Goal: Task Accomplishment & Management: Use online tool/utility

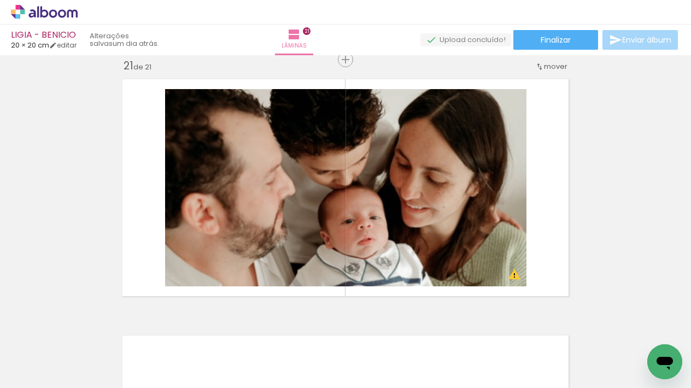
scroll to position [0, 205]
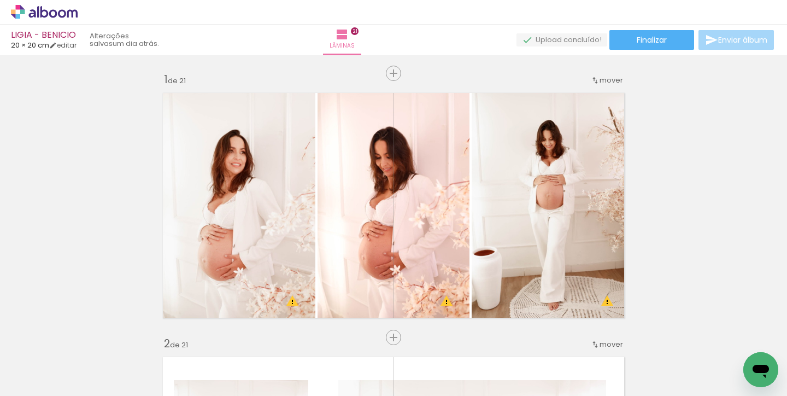
scroll to position [1886, 0]
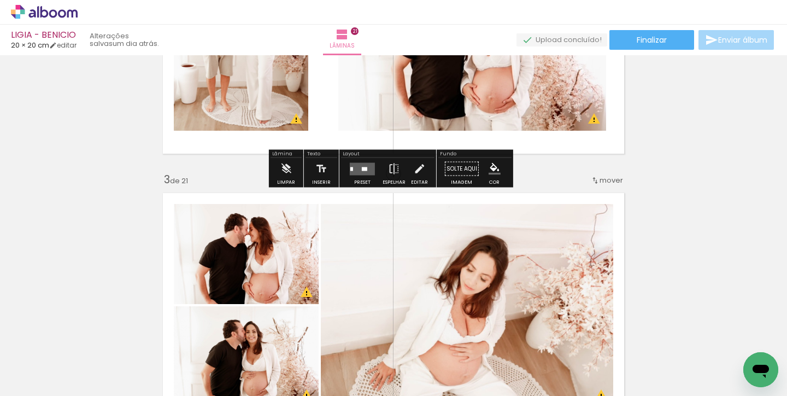
scroll to position [521, 0]
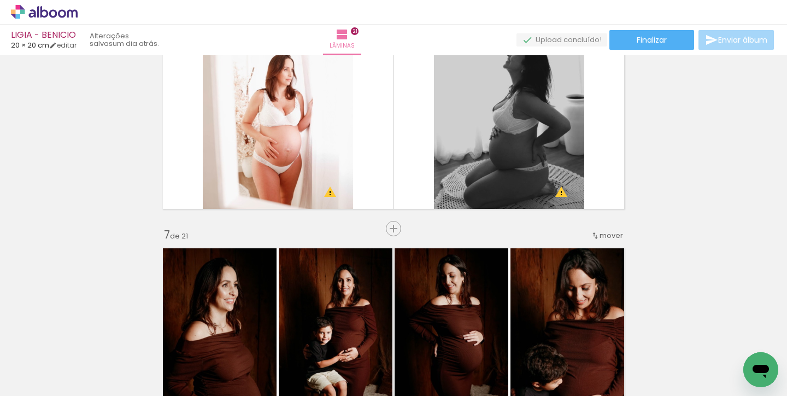
scroll to position [1612, 0]
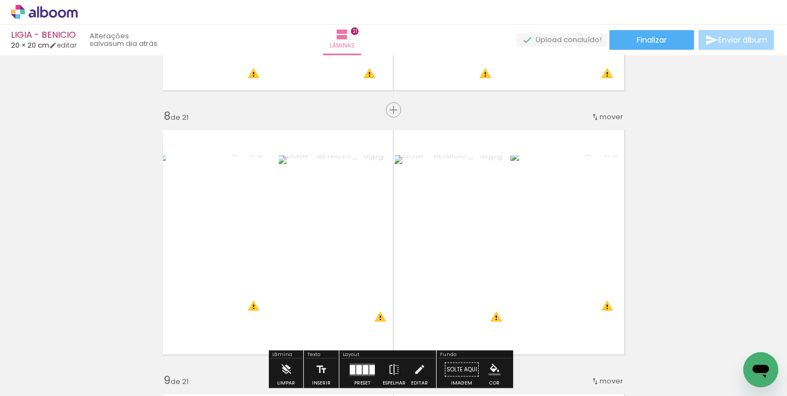
scroll to position [1814, 0]
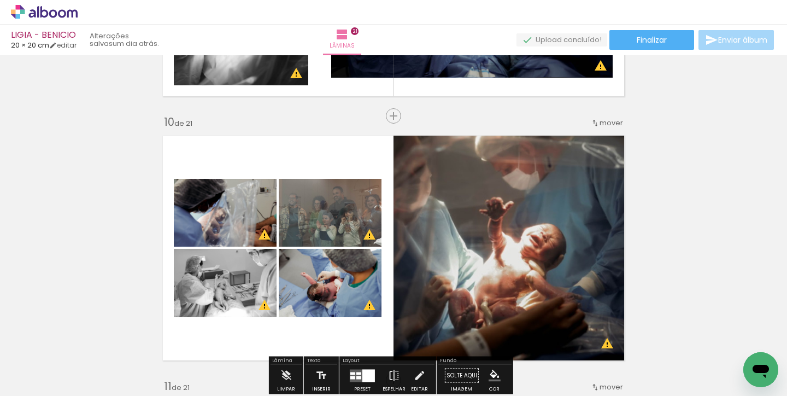
scroll to position [2428, 0]
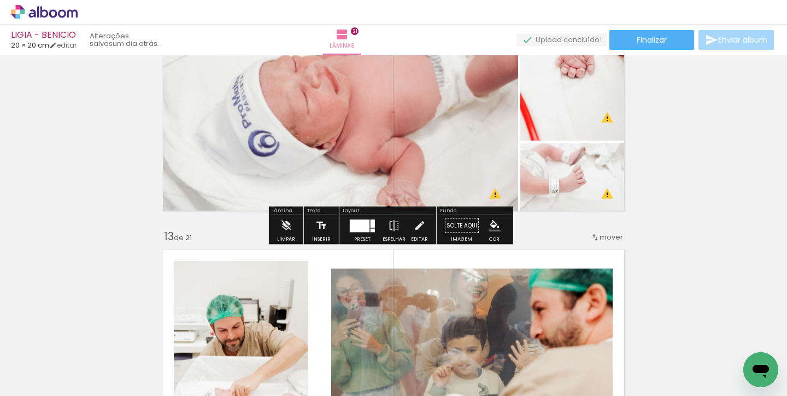
scroll to position [2995, 0]
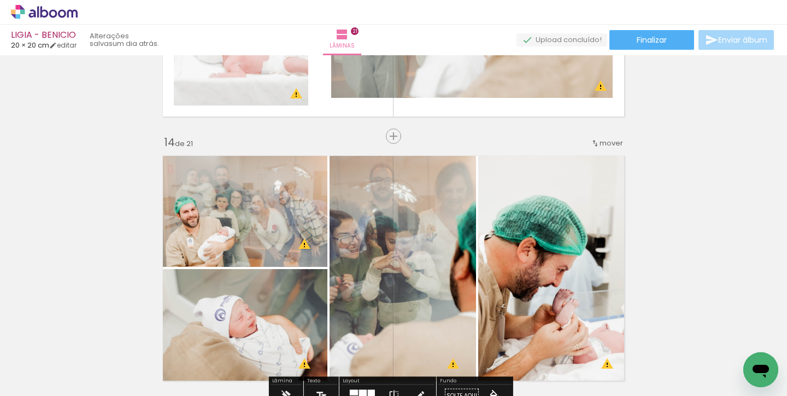
scroll to position [3394, 0]
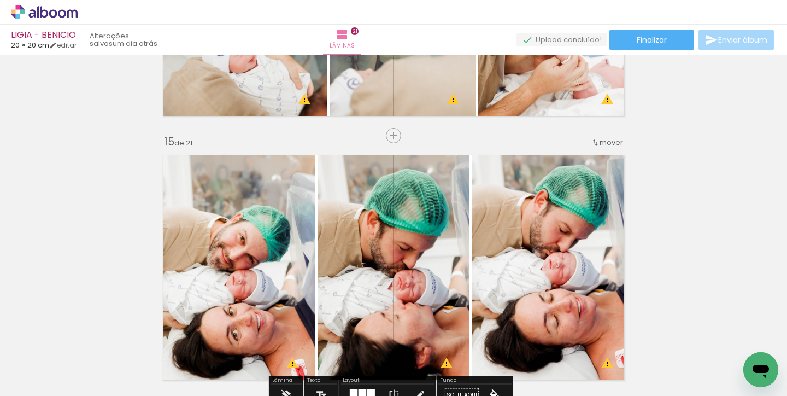
scroll to position [3653, 0]
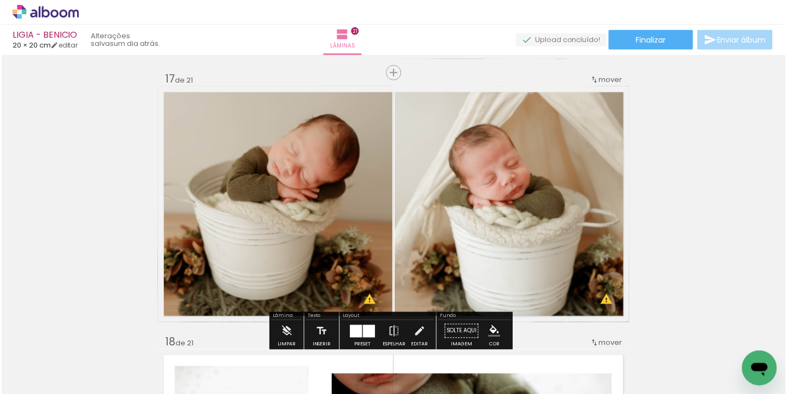
scroll to position [4295, 0]
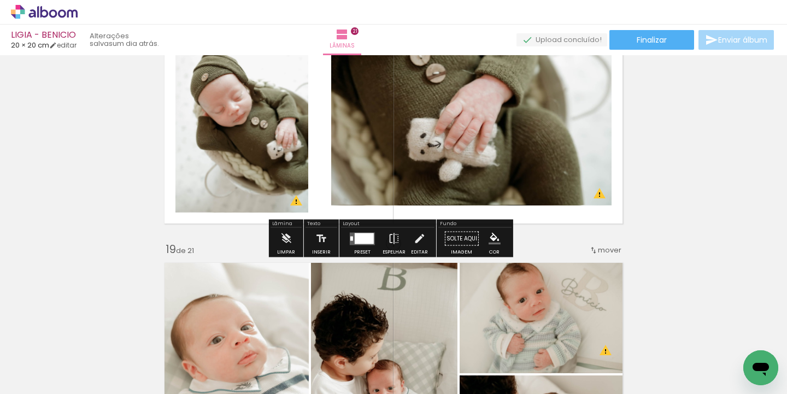
scroll to position [4720, 0]
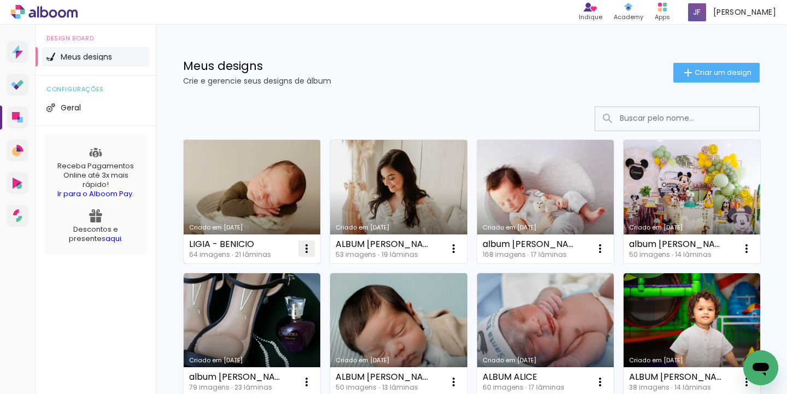
click at [306, 243] on iron-icon at bounding box center [306, 248] width 13 height 13
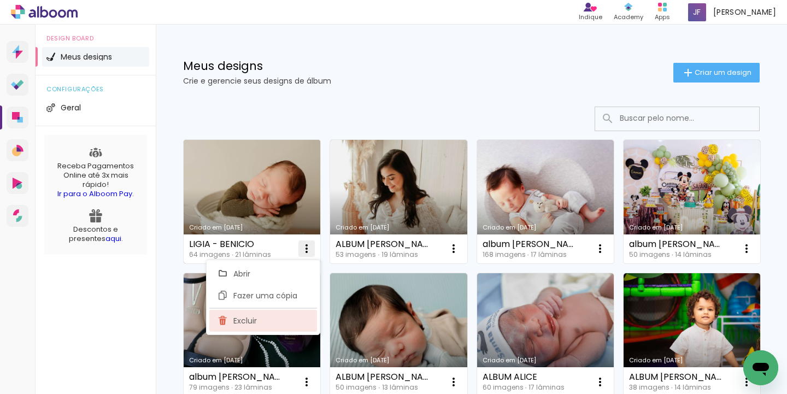
click at [270, 318] on paper-item "Excluir" at bounding box center [263, 321] width 108 height 22
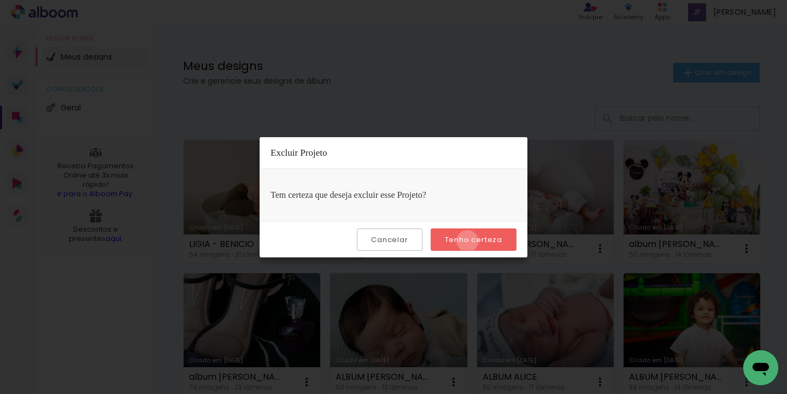
click at [0, 0] on slot "Tenho certeza" at bounding box center [0, 0] width 0 height 0
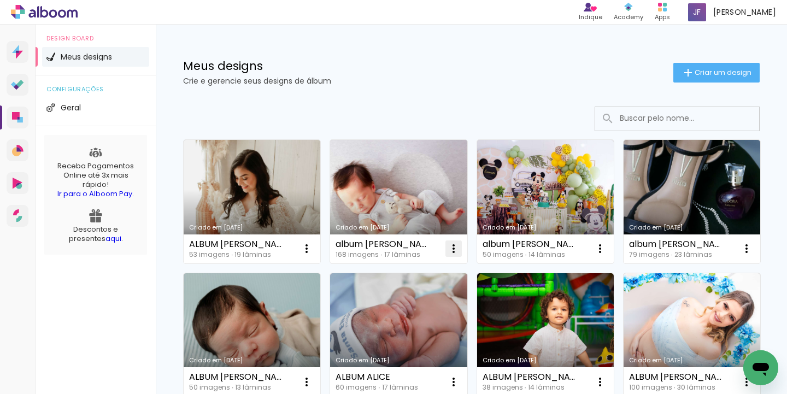
click at [463, 246] on paper-icon-button at bounding box center [454, 249] width 22 height 22
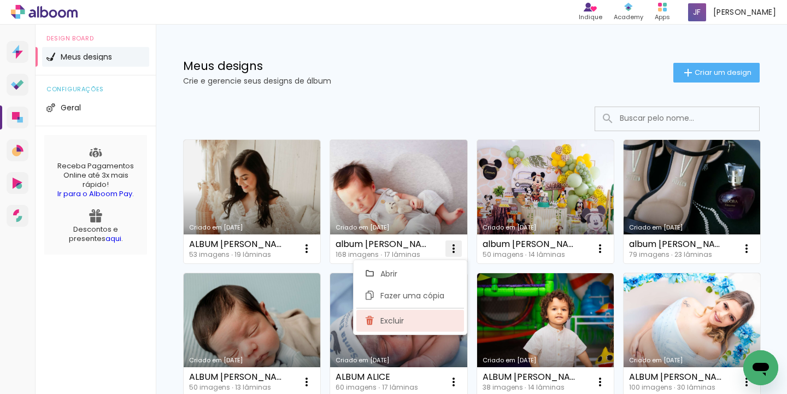
click at [393, 320] on span "Excluir" at bounding box center [393, 321] width 24 height 8
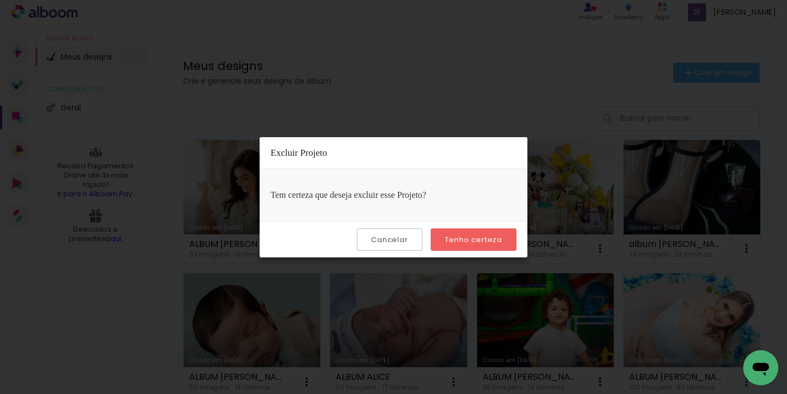
click at [0, 0] on slot "Tenho certeza" at bounding box center [0, 0] width 0 height 0
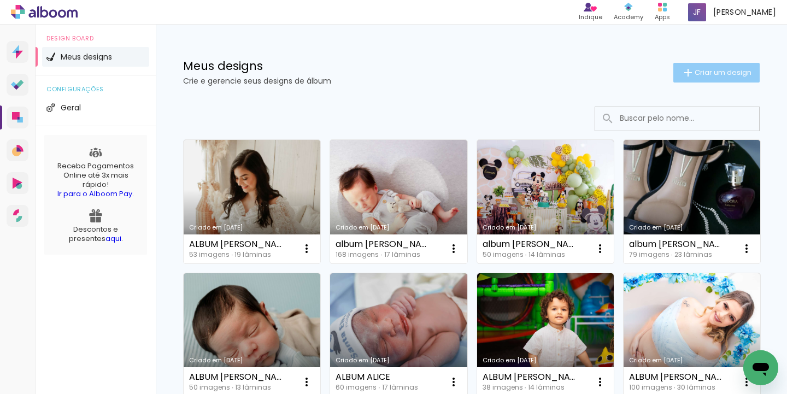
click at [722, 79] on paper-button "Criar um design" at bounding box center [717, 73] width 86 height 20
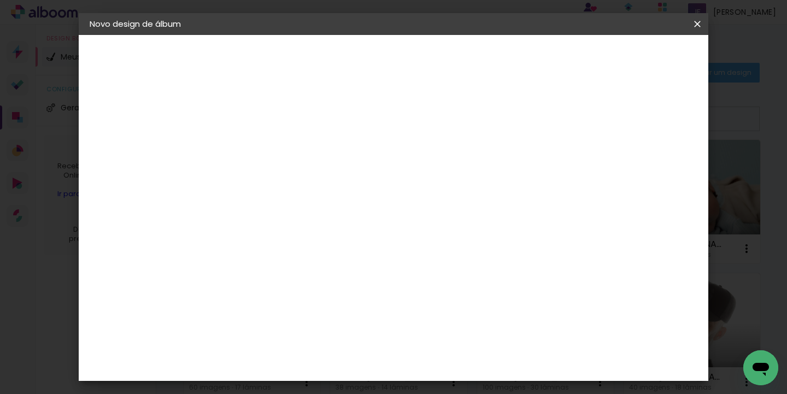
click at [268, 142] on input at bounding box center [268, 146] width 0 height 17
type input "LIGIA - BENICIO"
type paper-input "LIGIA - BENICIO"
click at [0, 0] on slot "Avançar" at bounding box center [0, 0] width 0 height 0
drag, startPoint x: 577, startPoint y: 166, endPoint x: 591, endPoint y: 157, distance: 16.4
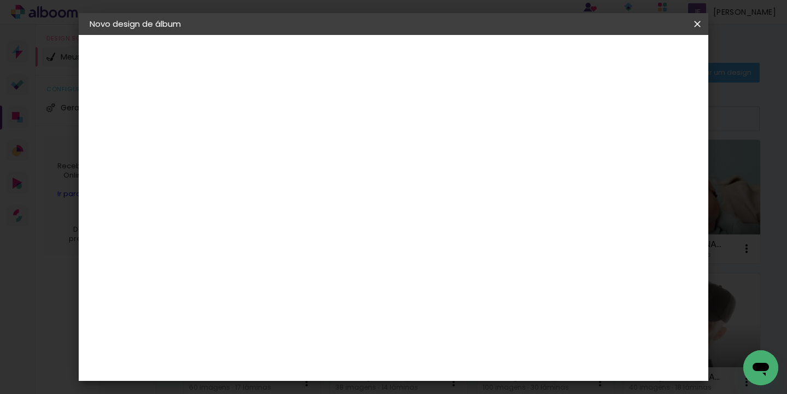
click at [474, 166] on paper-item "Tamanho Livre" at bounding box center [421, 166] width 105 height 24
click at [0, 0] on slot "Avançar" at bounding box center [0, 0] width 0 height 0
drag, startPoint x: 246, startPoint y: 293, endPoint x: 221, endPoint y: 291, distance: 24.7
click at [221, 291] on input "30" at bounding box center [234, 290] width 28 height 16
type input "20"
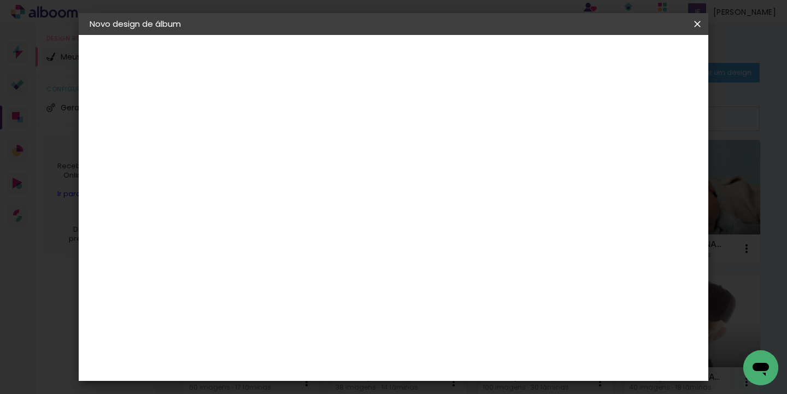
type paper-input "20"
drag, startPoint x: 460, startPoint y: 358, endPoint x: 449, endPoint y: 358, distance: 11.0
click at [449, 358] on input "60" at bounding box center [454, 357] width 28 height 16
type input "40"
type paper-input "40"
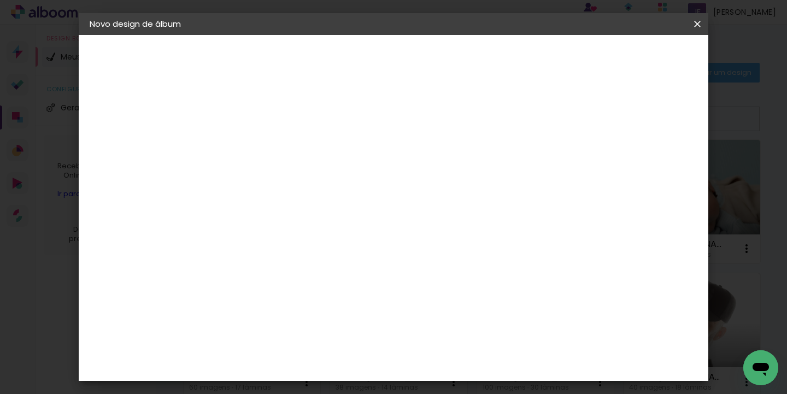
click at [629, 58] on span "Iniciar design" at bounding box center [605, 58] width 50 height 8
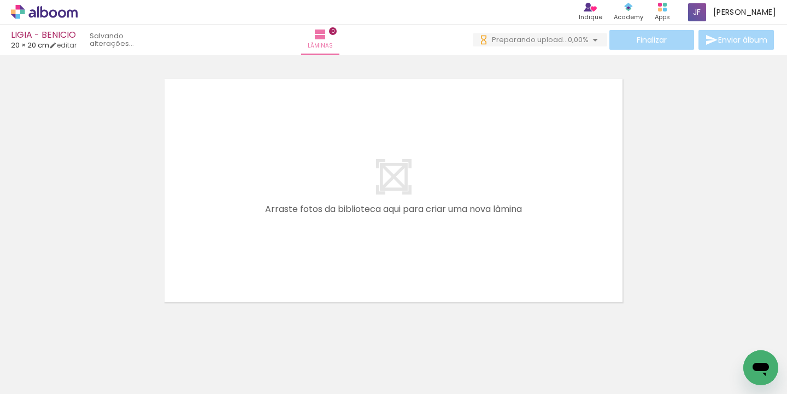
scroll to position [0, 440]
drag, startPoint x: 168, startPoint y: 392, endPoint x: 271, endPoint y: 384, distance: 102.5
click at [90, 385] on iron-horizontal-list at bounding box center [79, 360] width 22 height 68
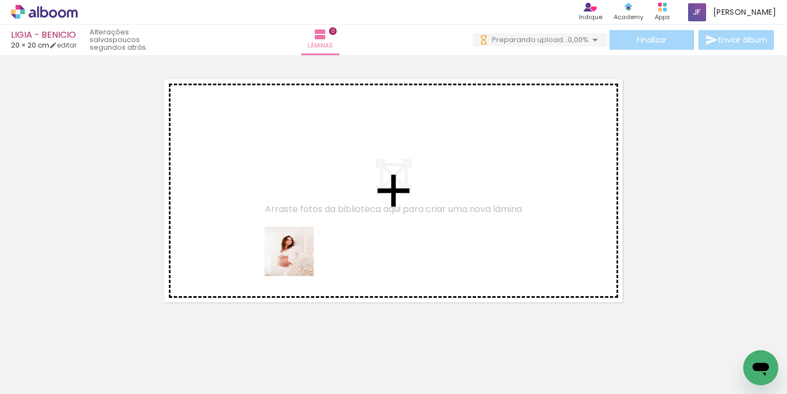
drag, startPoint x: 405, startPoint y: 366, endPoint x: 297, endPoint y: 258, distance: 152.3
click at [297, 258] on quentale-workspace at bounding box center [393, 197] width 787 height 394
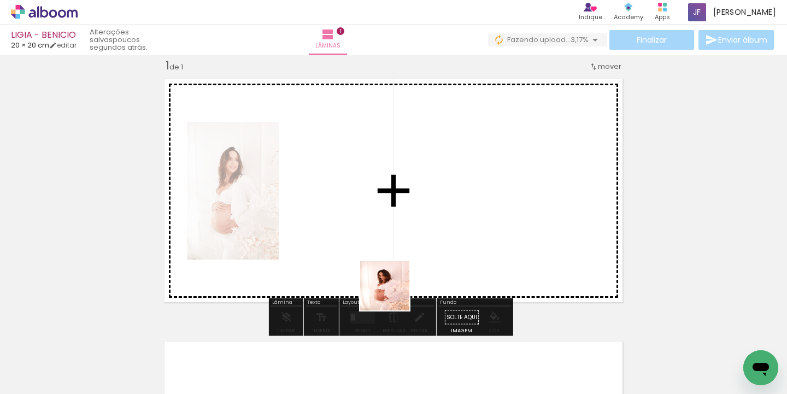
drag, startPoint x: 365, startPoint y: 358, endPoint x: 448, endPoint y: 247, distance: 139.1
click at [448, 247] on quentale-workspace at bounding box center [393, 197] width 787 height 394
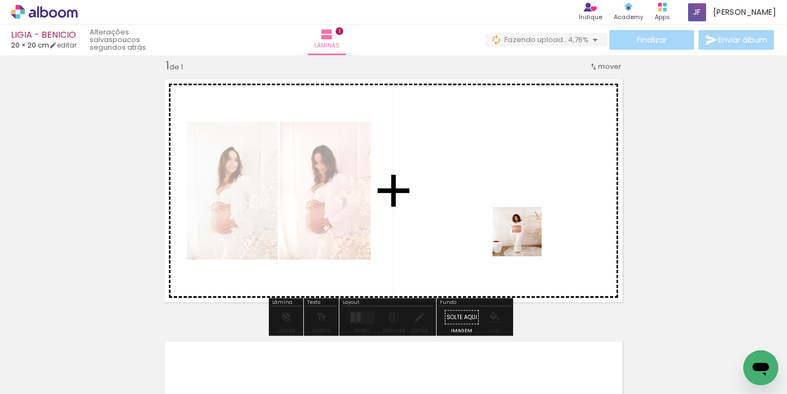
drag, startPoint x: 473, startPoint y: 363, endPoint x: 536, endPoint y: 206, distance: 169.3
click at [536, 206] on quentale-workspace at bounding box center [393, 197] width 787 height 394
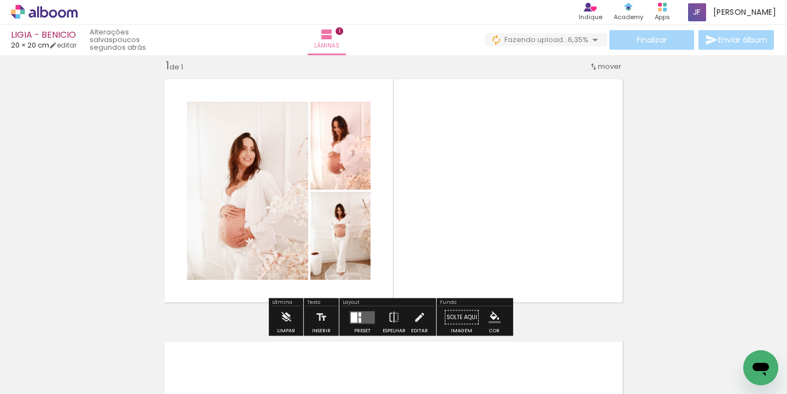
click at [352, 311] on div at bounding box center [363, 318] width 30 height 22
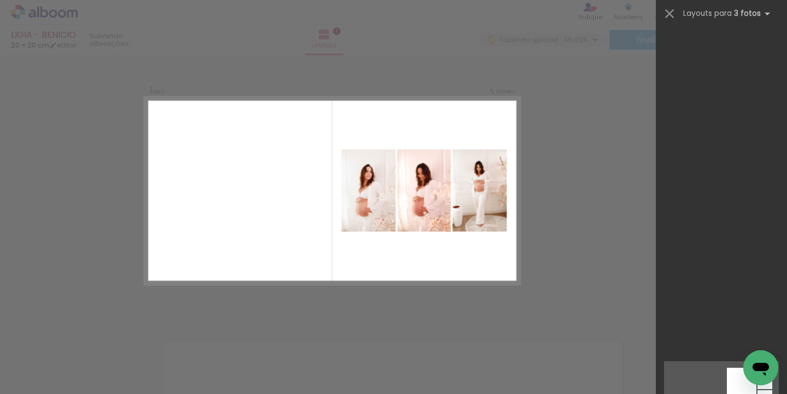
scroll to position [722, 0]
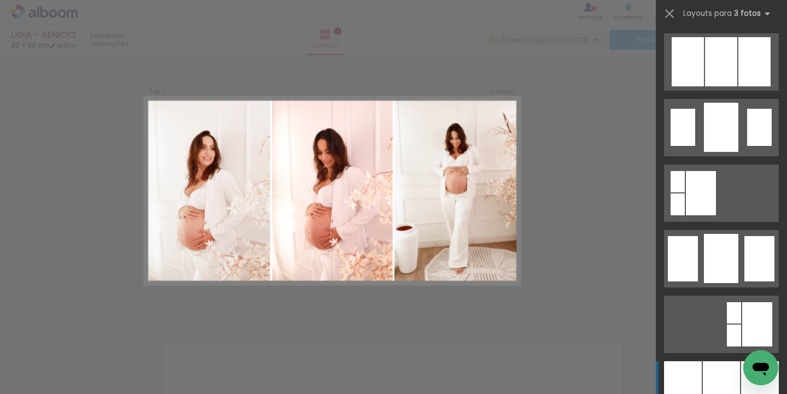
click at [704, 376] on div at bounding box center [721, 389] width 37 height 57
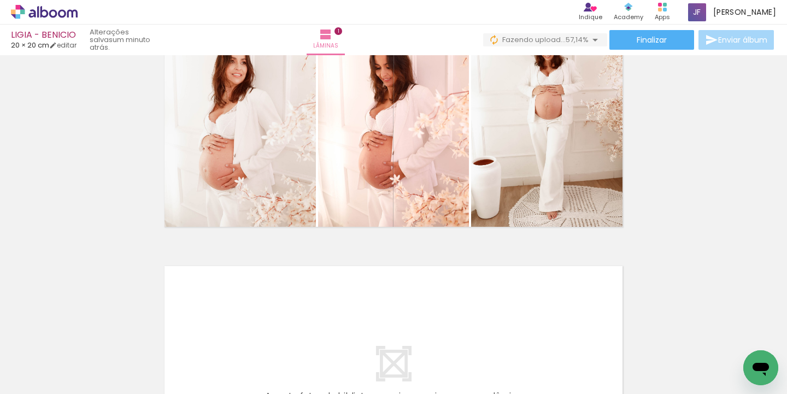
scroll to position [285, 0]
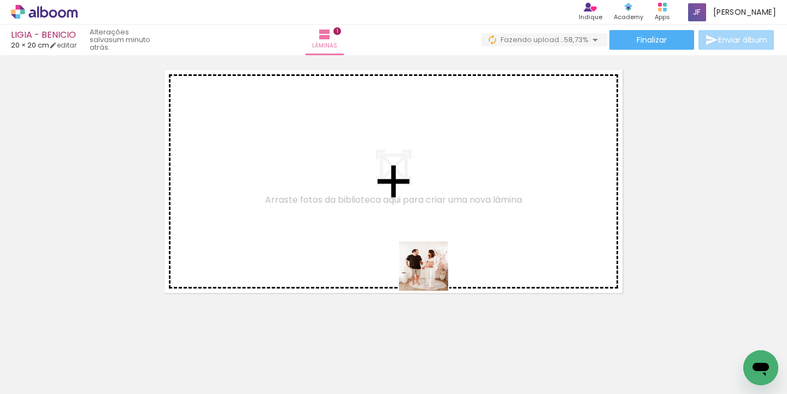
drag, startPoint x: 504, startPoint y: 343, endPoint x: 405, endPoint y: 249, distance: 136.5
click at [405, 249] on quentale-workspace at bounding box center [393, 197] width 787 height 394
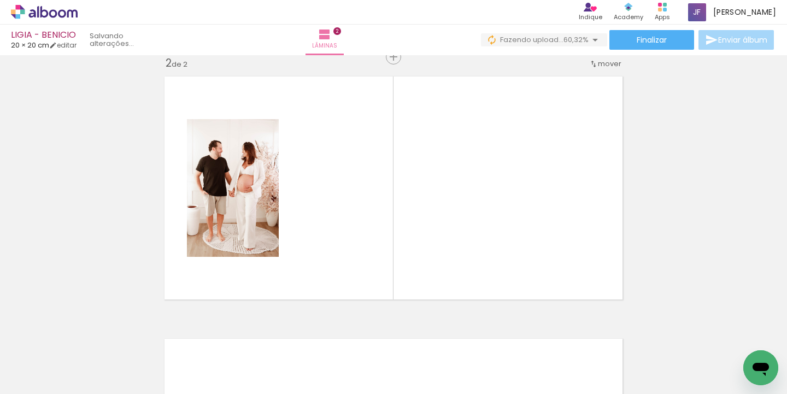
scroll to position [276, 0]
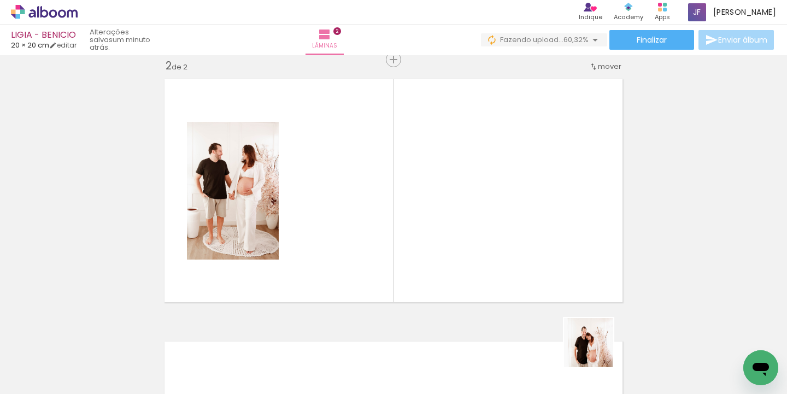
drag, startPoint x: 603, startPoint y: 361, endPoint x: 501, endPoint y: 209, distance: 182.6
click at [501, 209] on quentale-workspace at bounding box center [393, 197] width 787 height 394
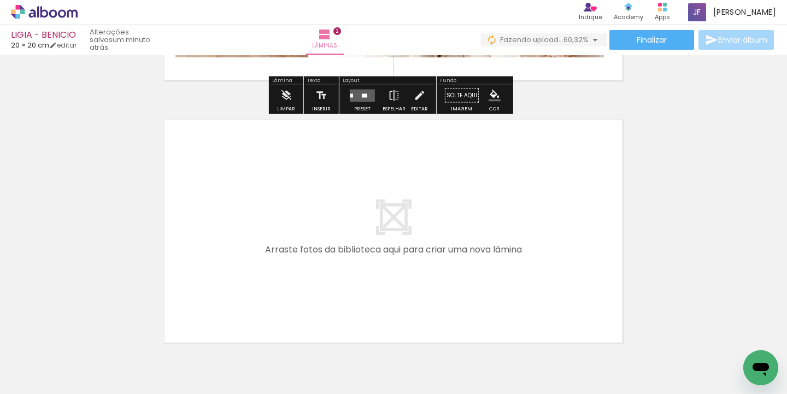
scroll to position [546, 0]
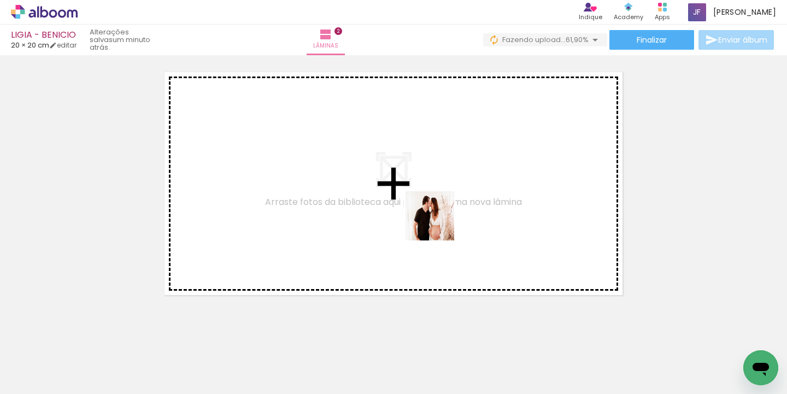
drag, startPoint x: 667, startPoint y: 358, endPoint x: 436, endPoint y: 221, distance: 268.2
click at [436, 221] on quentale-workspace at bounding box center [393, 197] width 787 height 394
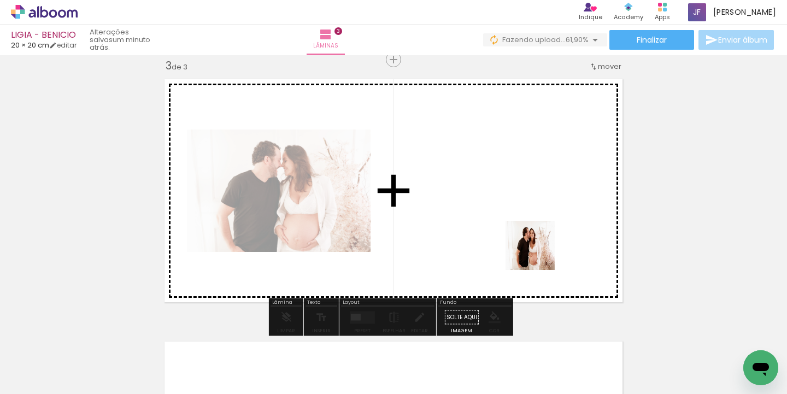
drag, startPoint x: 709, startPoint y: 361, endPoint x: 504, endPoint y: 224, distance: 246.5
click at [504, 224] on quentale-workspace at bounding box center [393, 197] width 787 height 394
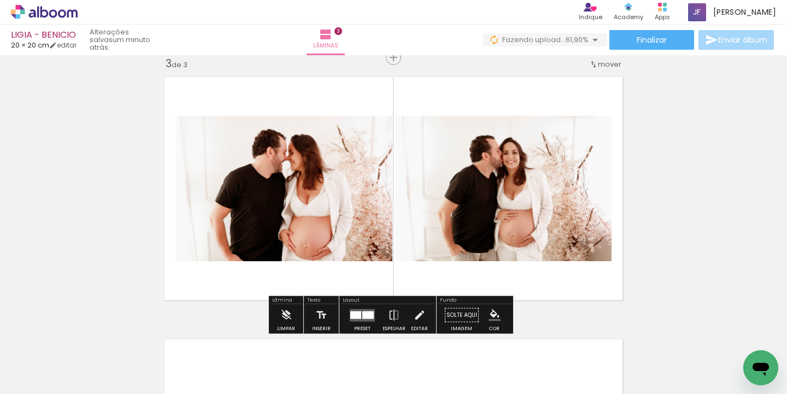
scroll to position [553, 0]
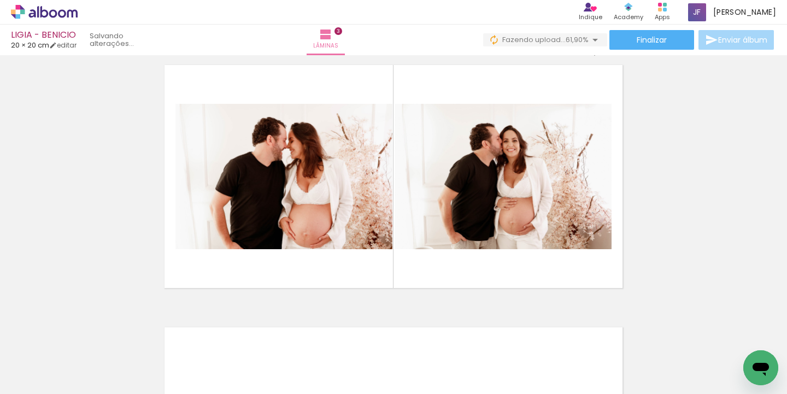
click at [761, 351] on button "Abrir janela de mensagens" at bounding box center [761, 368] width 35 height 35
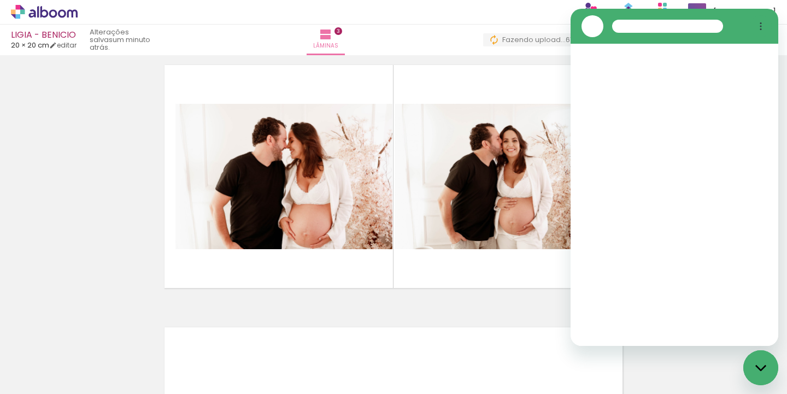
scroll to position [0, 0]
click at [680, 21] on div at bounding box center [667, 26] width 111 height 13
click at [771, 363] on div "Fechar janela de mensagens" at bounding box center [761, 368] width 33 height 33
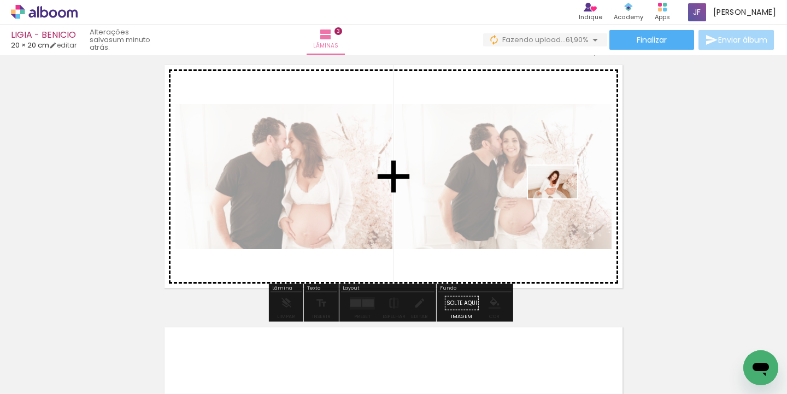
drag, startPoint x: 784, startPoint y: 348, endPoint x: 386, endPoint y: 225, distance: 416.8
click at [554, 195] on quentale-workspace at bounding box center [393, 197] width 787 height 394
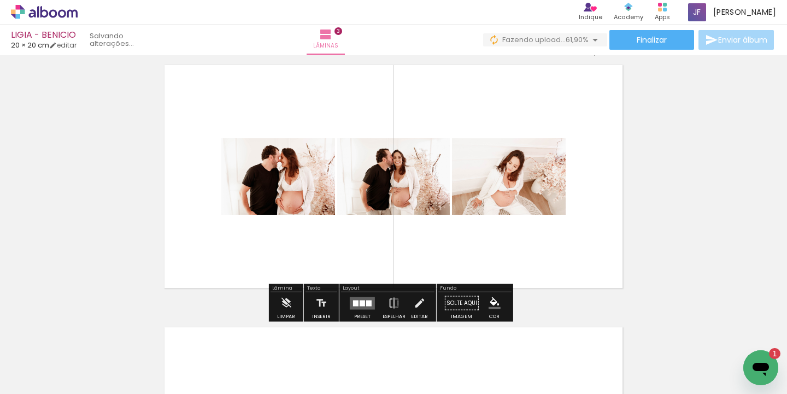
click at [360, 299] on quentale-layouter at bounding box center [362, 303] width 25 height 13
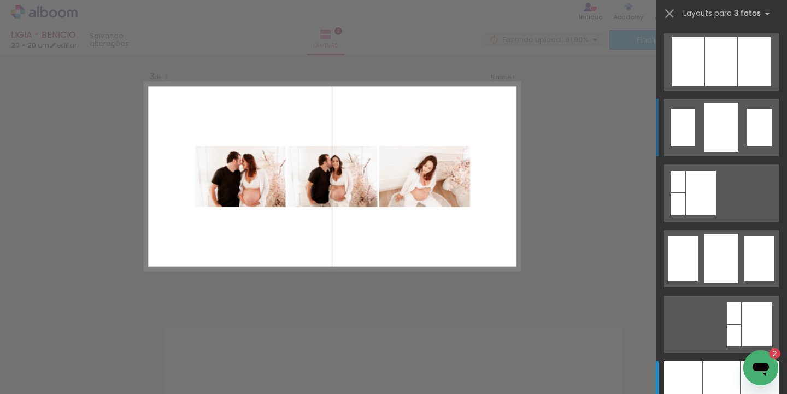
type textarea "x"
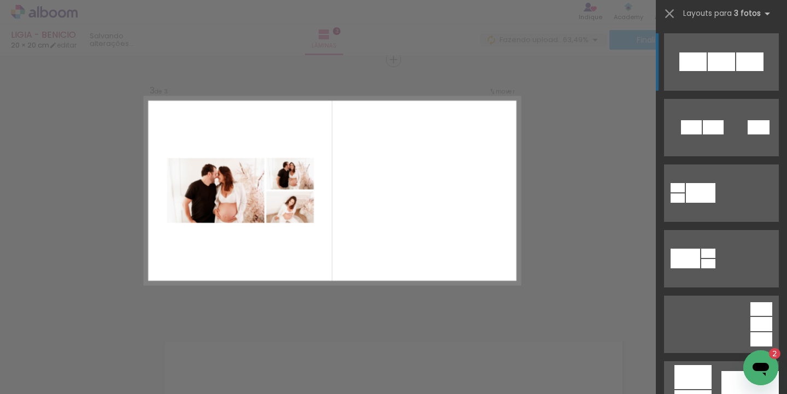
scroll to position [703, 0]
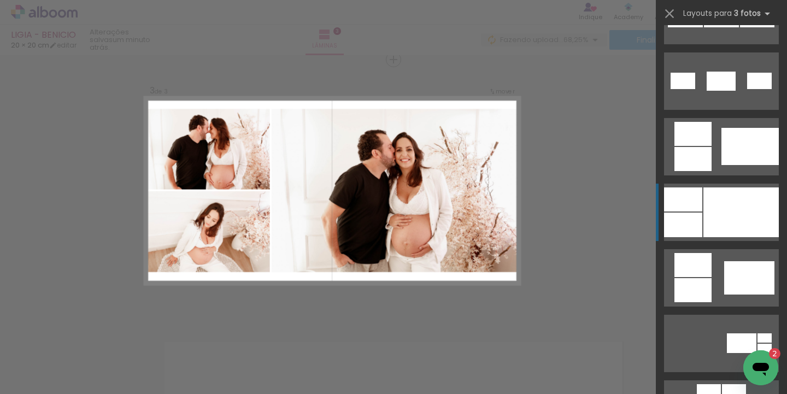
click at [704, 227] on div at bounding box center [741, 213] width 75 height 50
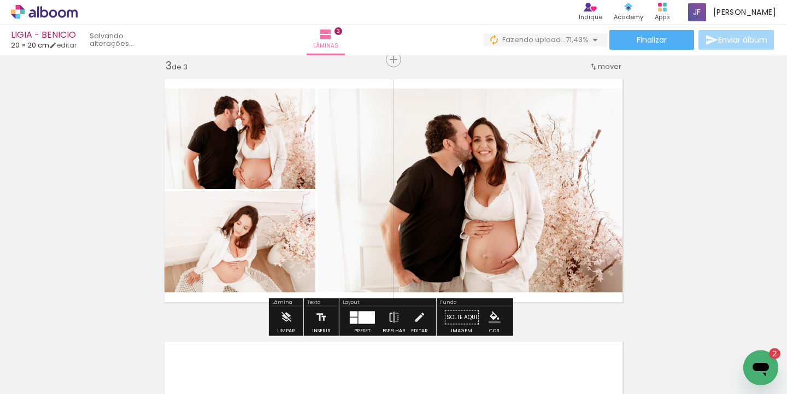
drag, startPoint x: 251, startPoint y: 233, endPoint x: 447, endPoint y: 231, distance: 196.3
click at [0, 0] on slot at bounding box center [0, 0] width 0 height 0
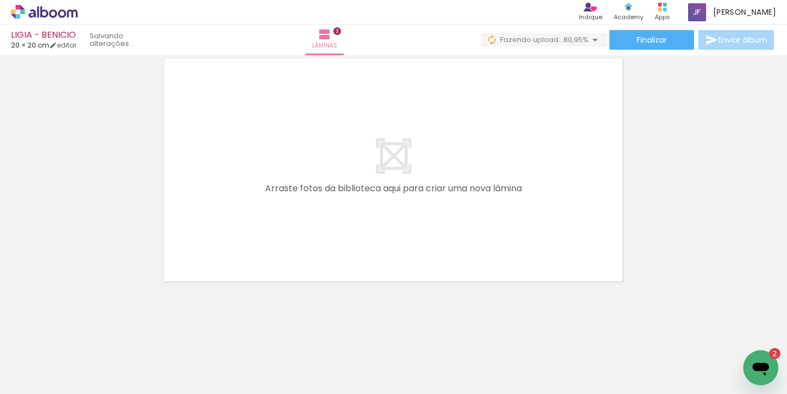
scroll to position [0, 503]
drag, startPoint x: 214, startPoint y: 390, endPoint x: 378, endPoint y: 396, distance: 164.2
click at [378, 394] on html "link( href="../../bower_components/polymer/polymer.html" rel="import" ) picture…" at bounding box center [393, 197] width 787 height 394
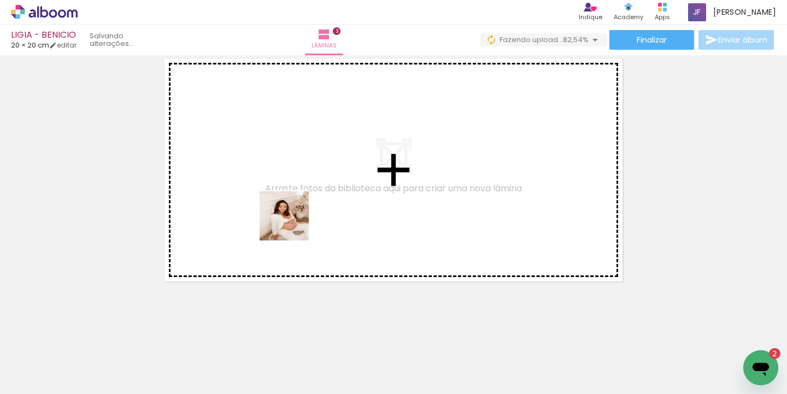
drag, startPoint x: 332, startPoint y: 367, endPoint x: 467, endPoint y: 372, distance: 135.2
click at [288, 209] on quentale-workspace at bounding box center [393, 197] width 787 height 394
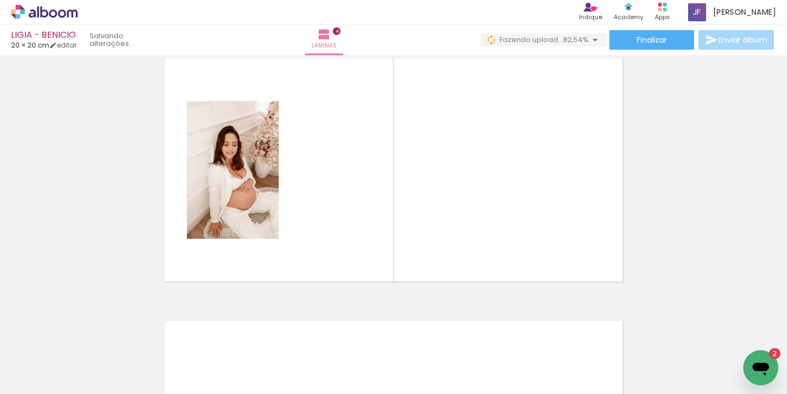
scroll to position [801, 0]
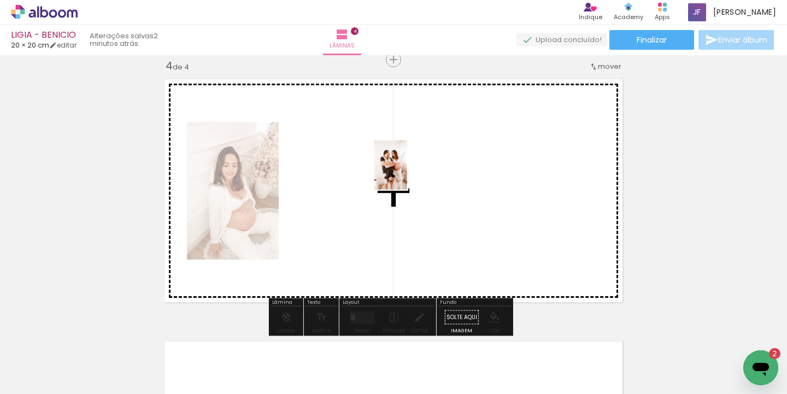
drag, startPoint x: 476, startPoint y: 373, endPoint x: 407, endPoint y: 173, distance: 211.7
click at [407, 173] on quentale-workspace at bounding box center [393, 197] width 787 height 394
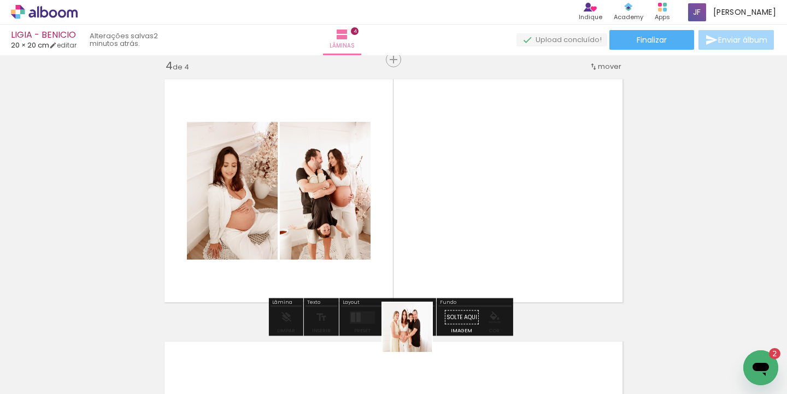
drag, startPoint x: 416, startPoint y: 336, endPoint x: 469, endPoint y: 219, distance: 128.0
click at [469, 219] on quentale-workspace at bounding box center [393, 197] width 787 height 394
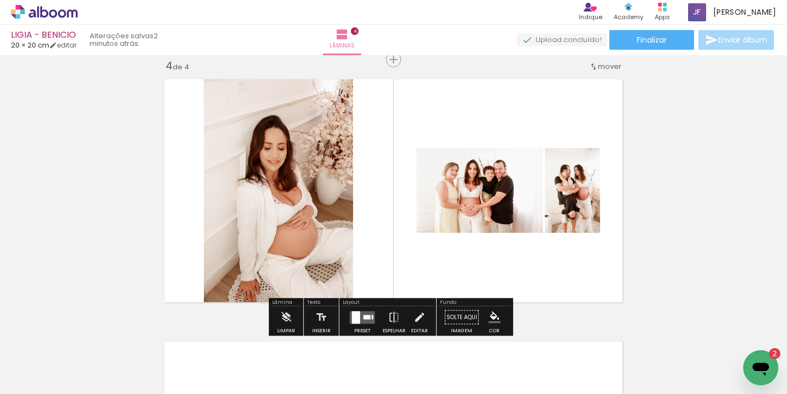
click at [360, 317] on quentale-layouter at bounding box center [362, 317] width 25 height 13
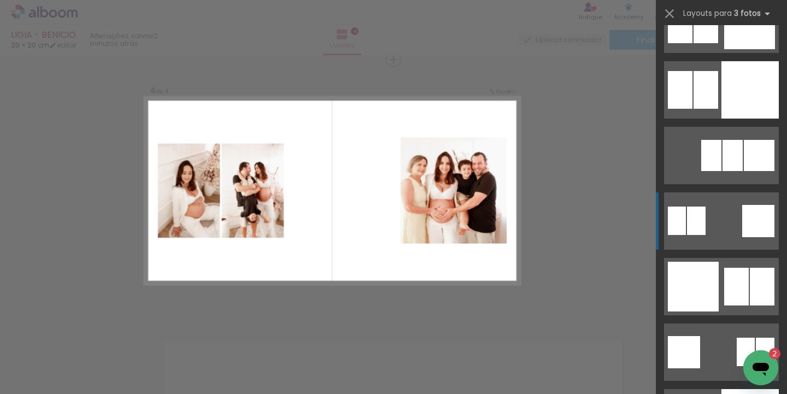
scroll to position [2743, 0]
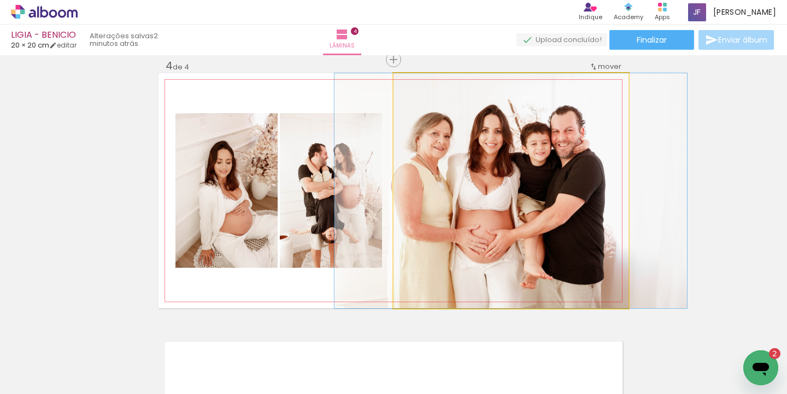
click at [444, 229] on quentale-photo at bounding box center [511, 190] width 235 height 235
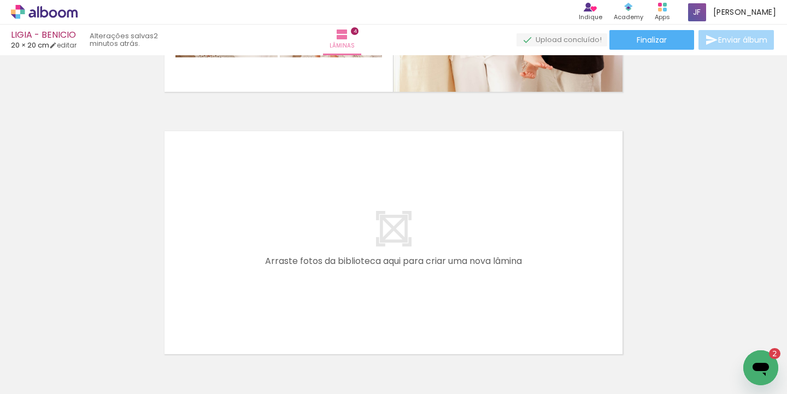
scroll to position [0, 372]
drag, startPoint x: 226, startPoint y: 363, endPoint x: 296, endPoint y: 258, distance: 126.3
click at [296, 258] on quentale-workspace at bounding box center [393, 197] width 787 height 394
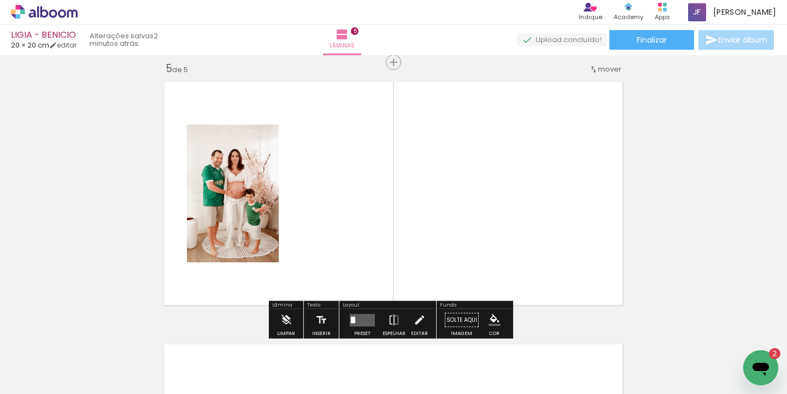
scroll to position [1064, 0]
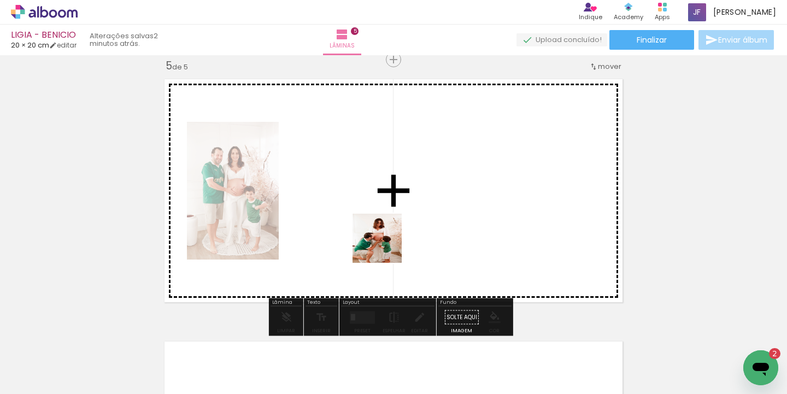
drag, startPoint x: 303, startPoint y: 364, endPoint x: 401, endPoint y: 233, distance: 163.6
click at [401, 233] on quentale-workspace at bounding box center [393, 197] width 787 height 394
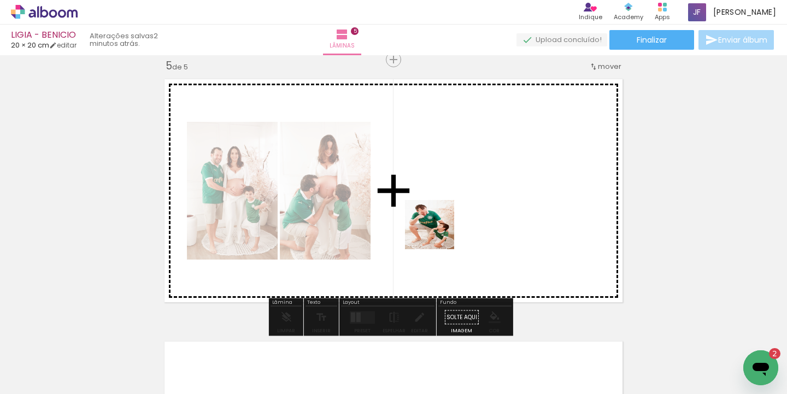
drag, startPoint x: 366, startPoint y: 351, endPoint x: 451, endPoint y: 229, distance: 149.0
click at [451, 229] on quentale-workspace at bounding box center [393, 197] width 787 height 394
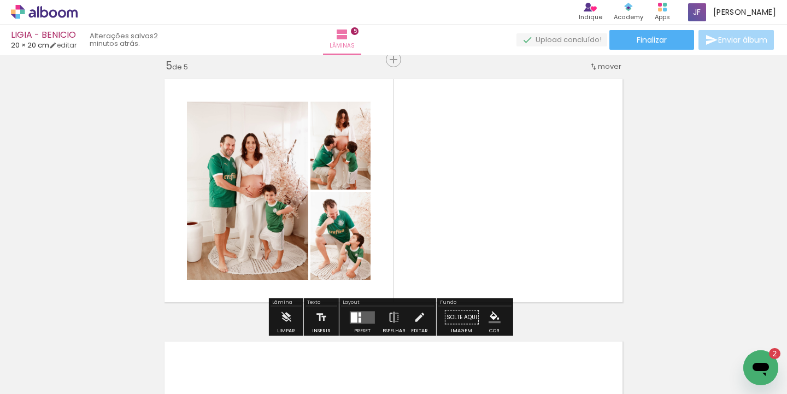
click at [360, 314] on quentale-layouter at bounding box center [362, 317] width 25 height 13
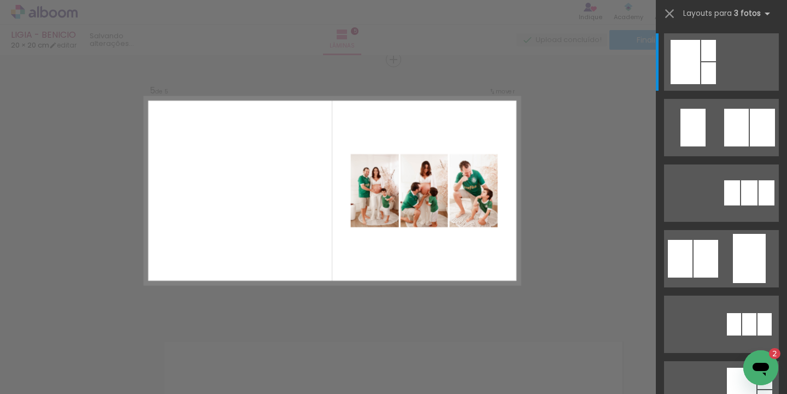
scroll to position [875, 0]
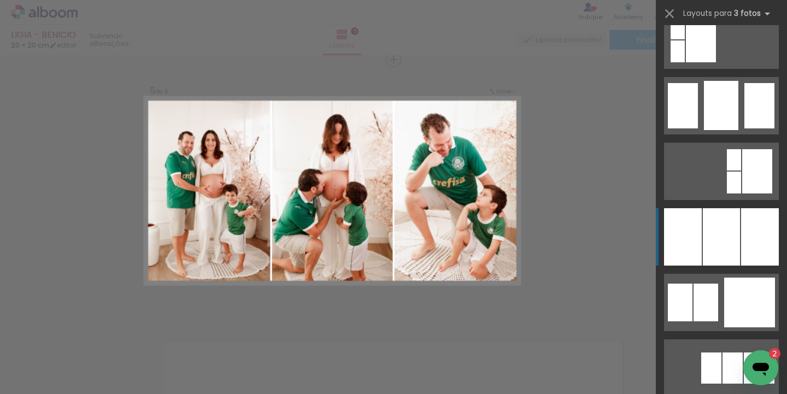
click at [747, 220] on div at bounding box center [761, 236] width 38 height 57
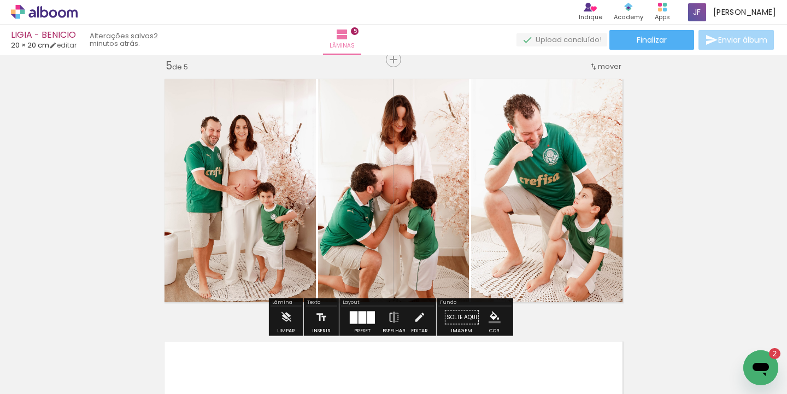
drag, startPoint x: 598, startPoint y: 206, endPoint x: 428, endPoint y: 209, distance: 169.5
click at [0, 0] on slot at bounding box center [0, 0] width 0 height 0
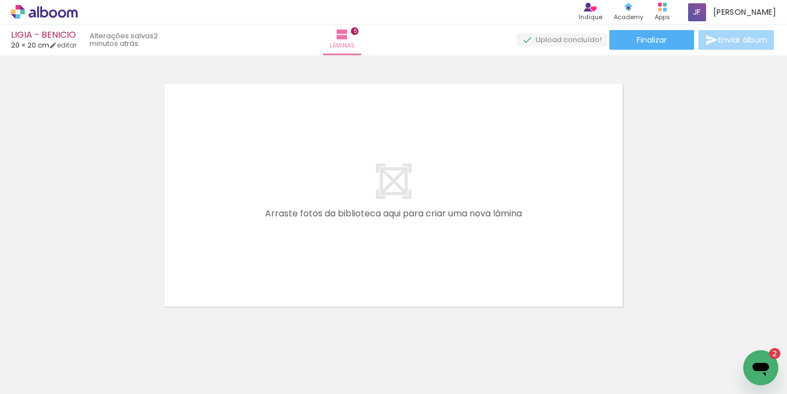
scroll to position [0, 449]
drag, startPoint x: 223, startPoint y: 392, endPoint x: 353, endPoint y: 388, distance: 129.7
click at [90, 388] on iron-horizontal-list at bounding box center [79, 360] width 22 height 68
drag, startPoint x: 306, startPoint y: 362, endPoint x: 370, endPoint y: 358, distance: 64.7
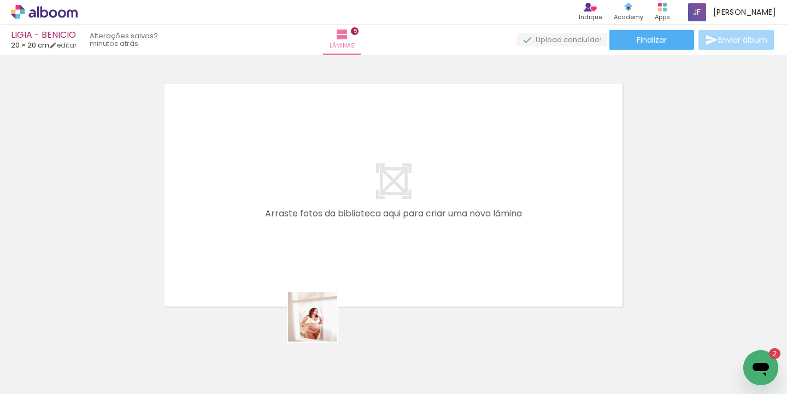
click at [358, 260] on quentale-workspace at bounding box center [393, 197] width 787 height 394
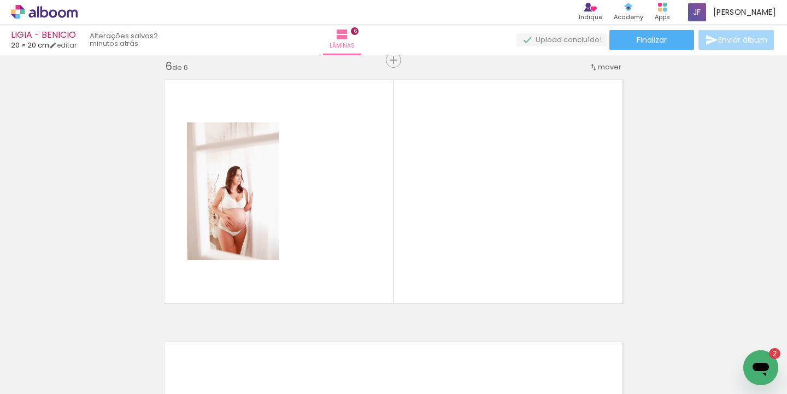
scroll to position [1326, 0]
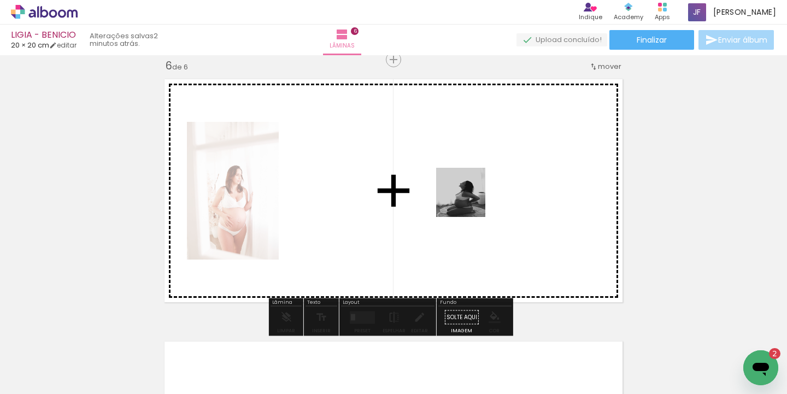
drag, startPoint x: 371, startPoint y: 356, endPoint x: 397, endPoint y: 290, distance: 71.2
click at [473, 195] on quentale-workspace at bounding box center [393, 197] width 787 height 394
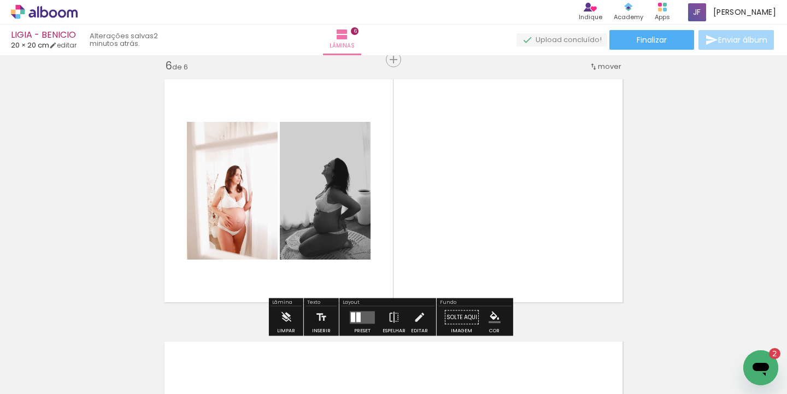
click at [363, 313] on quentale-layouter at bounding box center [362, 317] width 25 height 13
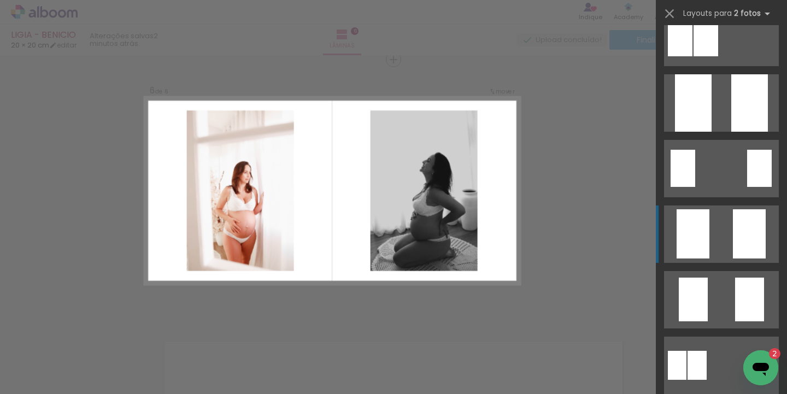
scroll to position [0, 0]
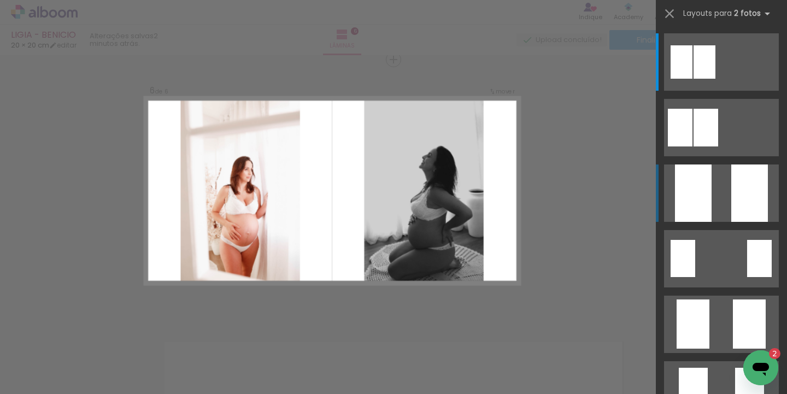
click at [736, 198] on div at bounding box center [750, 193] width 37 height 57
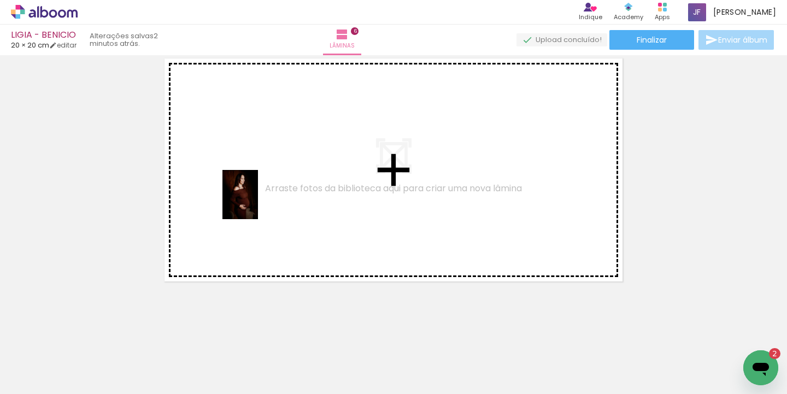
drag, startPoint x: 118, startPoint y: 361, endPoint x: 255, endPoint y: 202, distance: 209.7
click at [255, 202] on quentale-workspace at bounding box center [393, 197] width 787 height 394
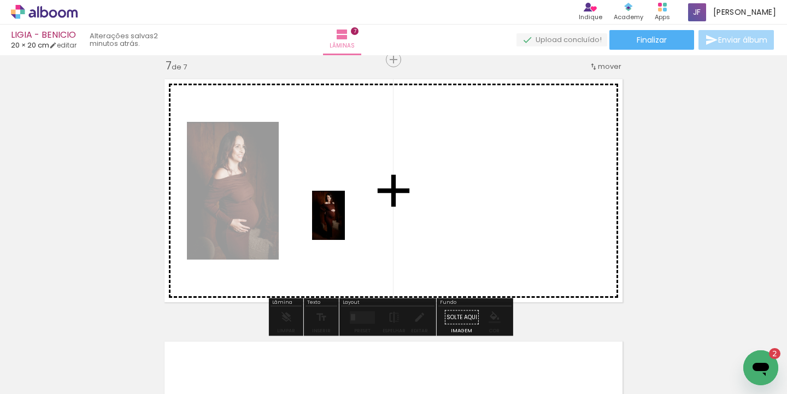
drag, startPoint x: 191, startPoint y: 352, endPoint x: 345, endPoint y: 224, distance: 200.0
click at [345, 224] on quentale-workspace at bounding box center [393, 197] width 787 height 394
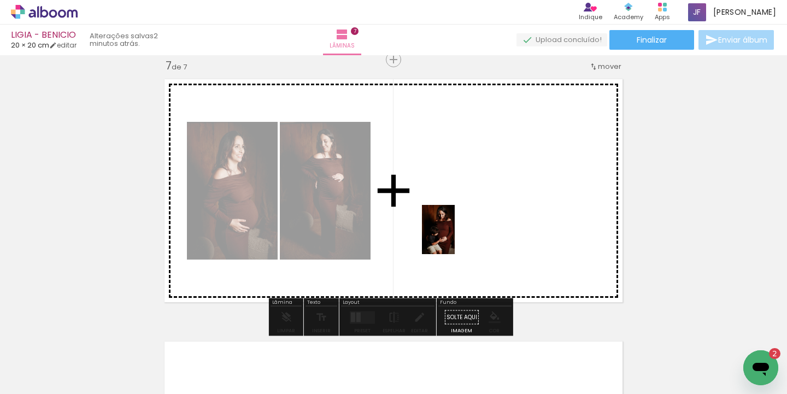
drag, startPoint x: 296, startPoint y: 364, endPoint x: 455, endPoint y: 238, distance: 202.7
click at [455, 238] on quentale-workspace at bounding box center [393, 197] width 787 height 394
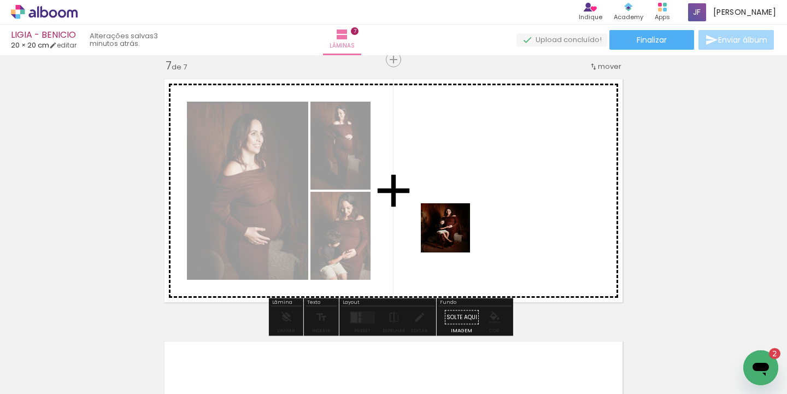
drag, startPoint x: 238, startPoint y: 354, endPoint x: 462, endPoint y: 232, distance: 254.3
click at [456, 235] on quentale-workspace at bounding box center [393, 197] width 787 height 394
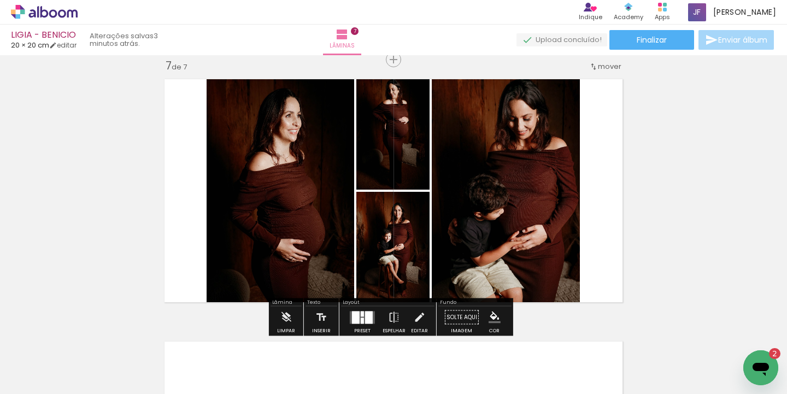
click at [354, 313] on div at bounding box center [356, 317] width 8 height 13
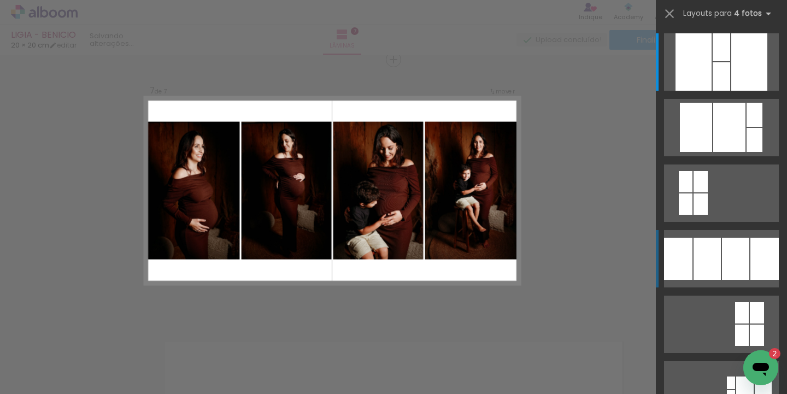
click at [747, 127] on div at bounding box center [755, 115] width 16 height 24
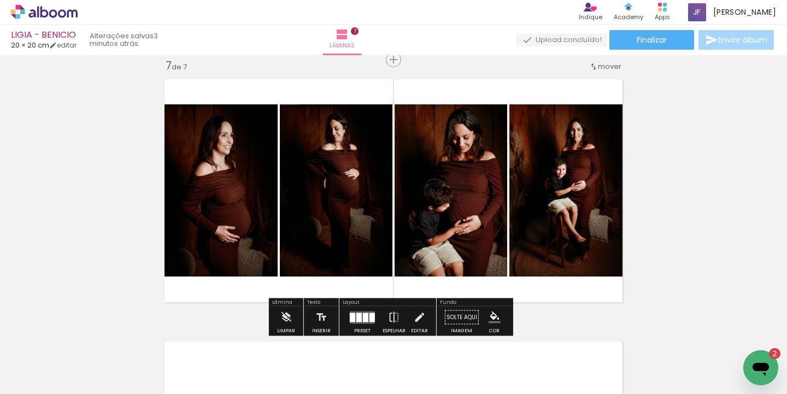
click at [363, 313] on div at bounding box center [365, 317] width 5 height 9
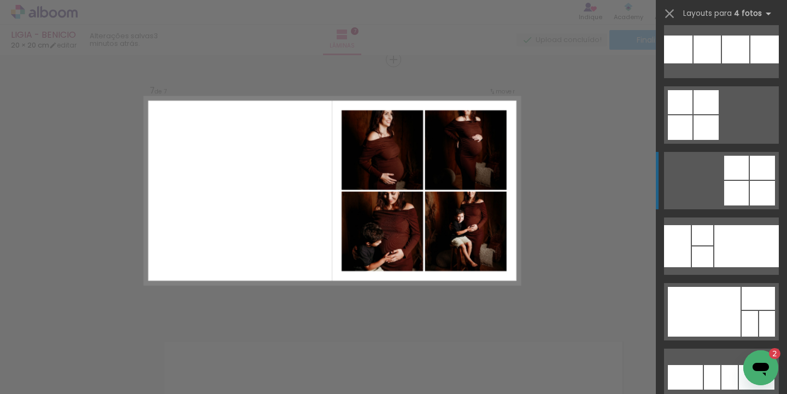
scroll to position [7975, 0]
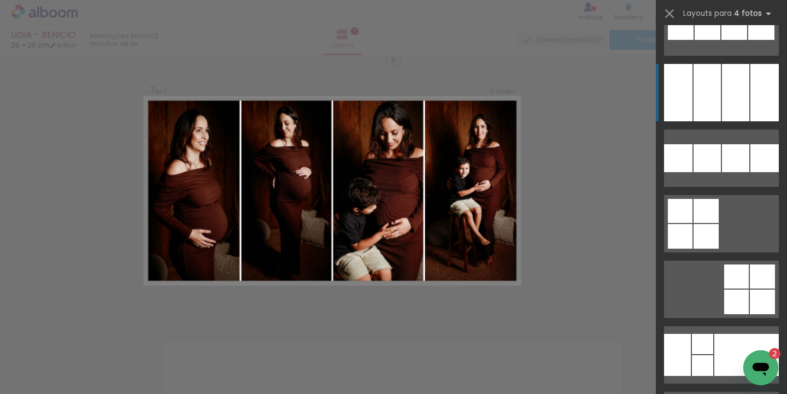
click at [742, 105] on div at bounding box center [735, 92] width 27 height 57
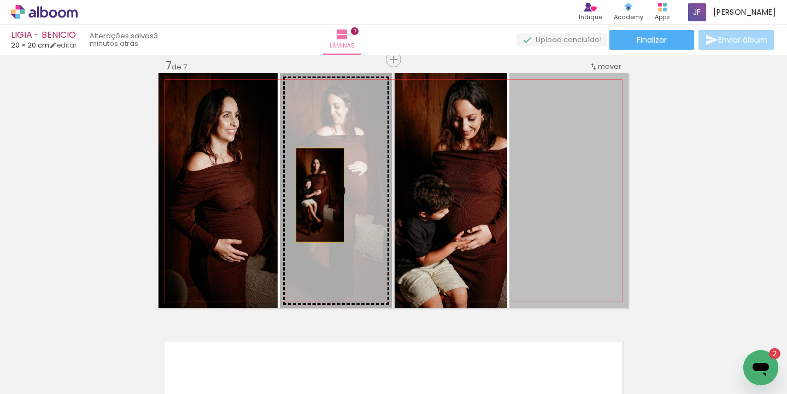
drag, startPoint x: 576, startPoint y: 195, endPoint x: 316, endPoint y: 195, distance: 260.3
click at [0, 0] on slot at bounding box center [0, 0] width 0 height 0
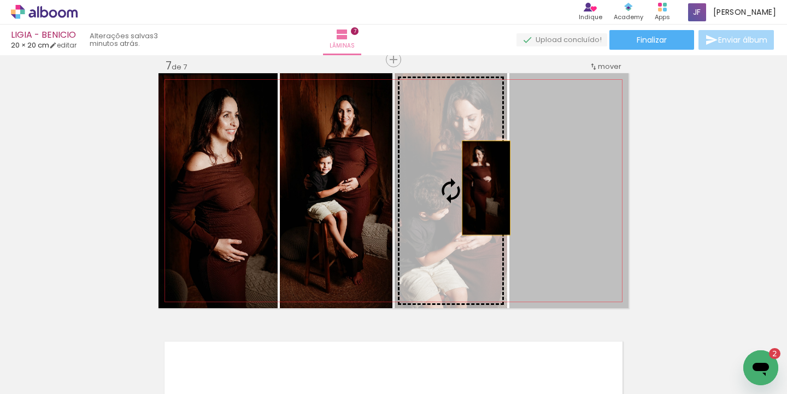
drag, startPoint x: 576, startPoint y: 181, endPoint x: 482, endPoint y: 188, distance: 94.3
click at [0, 0] on slot at bounding box center [0, 0] width 0 height 0
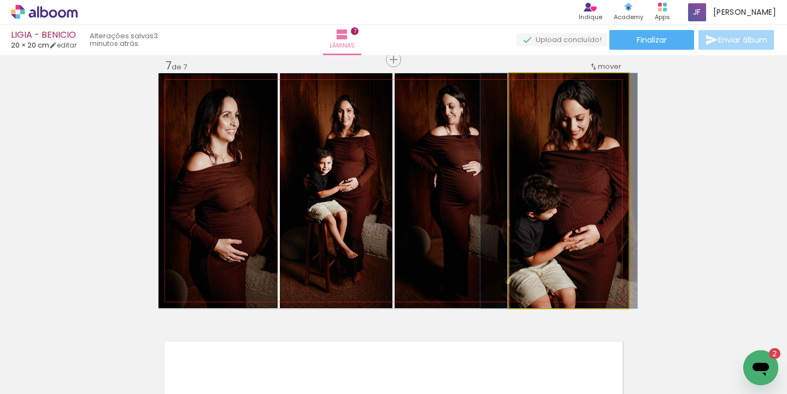
drag, startPoint x: 584, startPoint y: 183, endPoint x: 574, endPoint y: 182, distance: 10.0
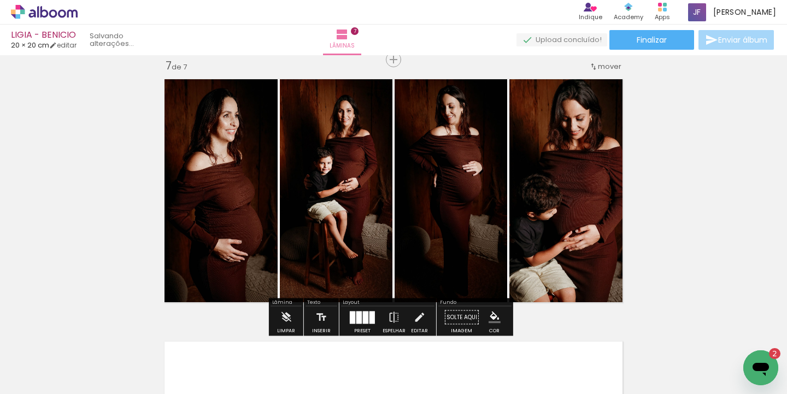
scroll to position [1862, 0]
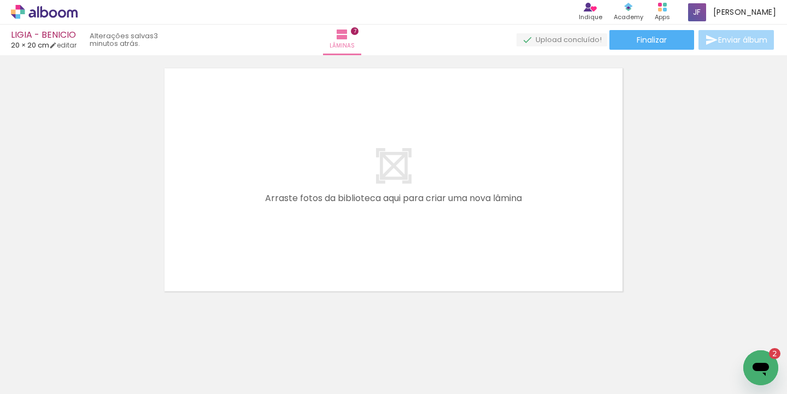
drag, startPoint x: 354, startPoint y: 359, endPoint x: 330, endPoint y: 236, distance: 124.8
click at [330, 236] on quentale-workspace at bounding box center [393, 197] width 787 height 394
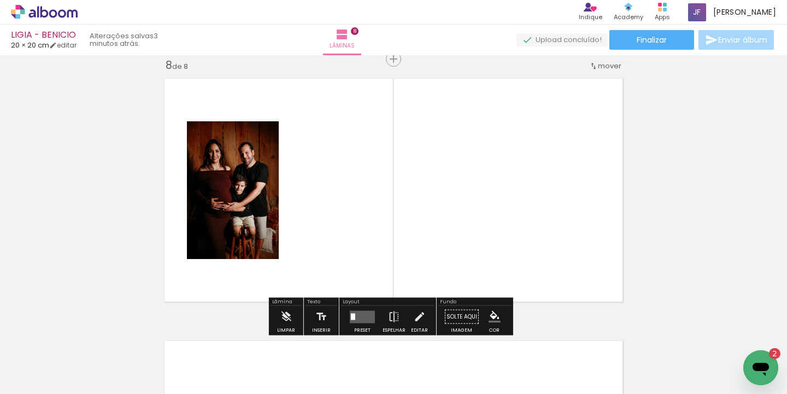
scroll to position [1851, 0]
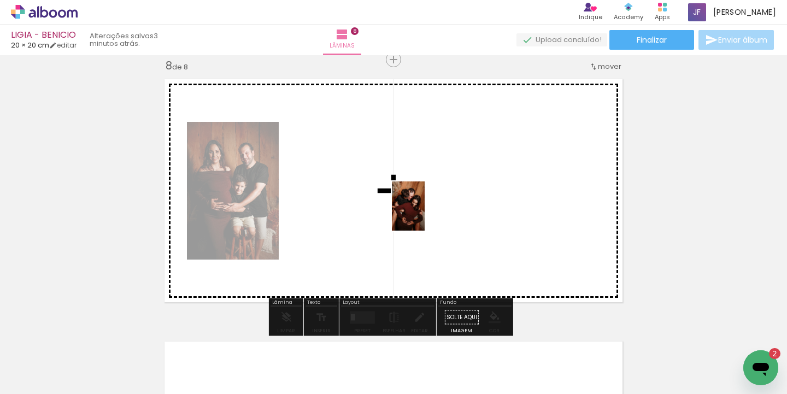
drag, startPoint x: 415, startPoint y: 366, endPoint x: 425, endPoint y: 214, distance: 151.8
click at [425, 214] on quentale-workspace at bounding box center [393, 197] width 787 height 394
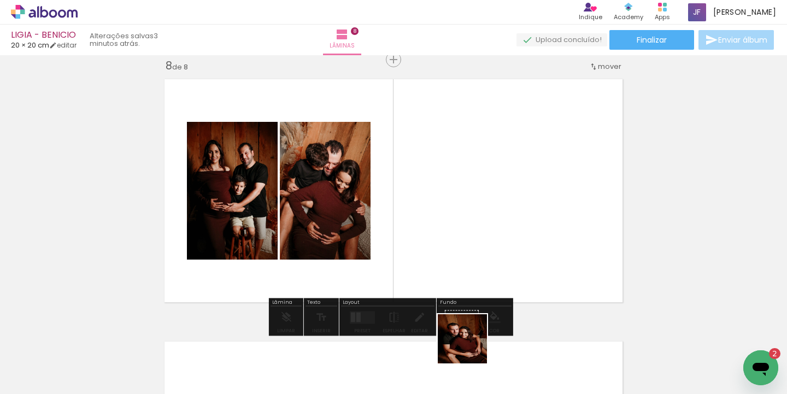
drag, startPoint x: 474, startPoint y: 359, endPoint x: 457, endPoint y: 233, distance: 126.9
click at [457, 233] on quentale-workspace at bounding box center [393, 197] width 787 height 394
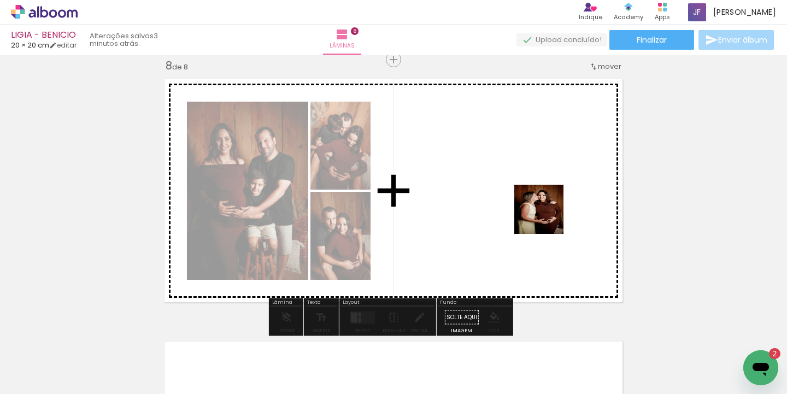
drag, startPoint x: 546, startPoint y: 309, endPoint x: 546, endPoint y: 217, distance: 91.9
click at [547, 217] on quentale-workspace at bounding box center [393, 197] width 787 height 394
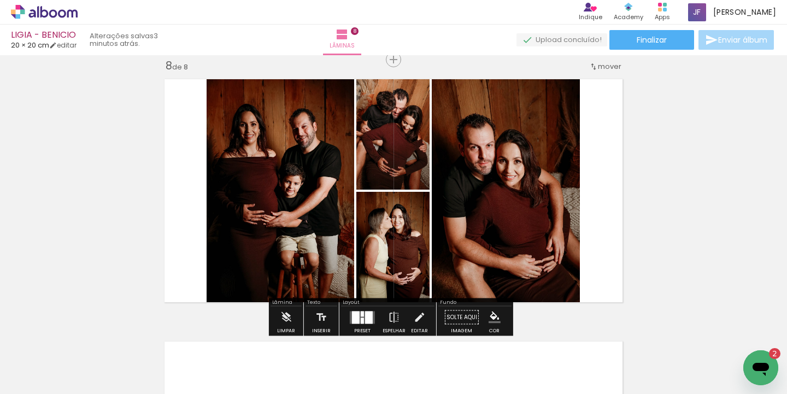
click at [369, 309] on div at bounding box center [363, 318] width 30 height 22
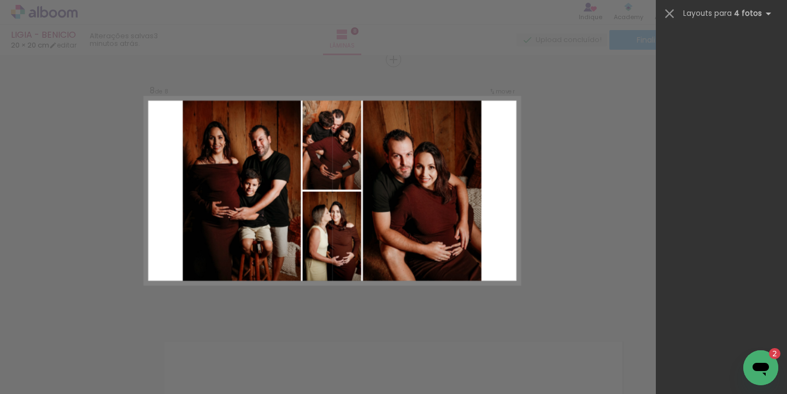
scroll to position [0, 0]
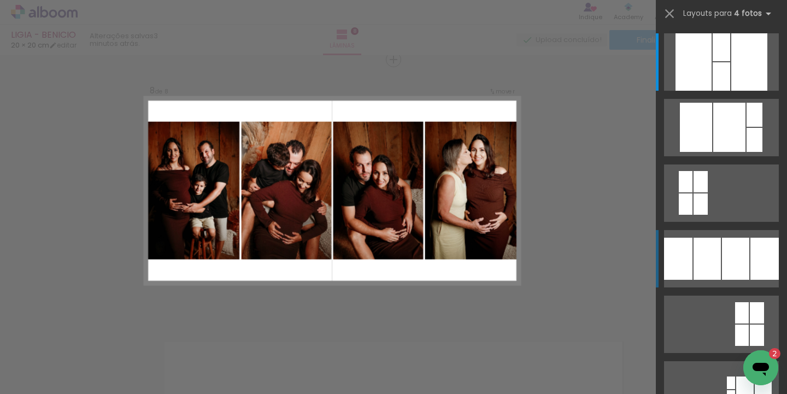
click at [714, 152] on div at bounding box center [730, 127] width 32 height 49
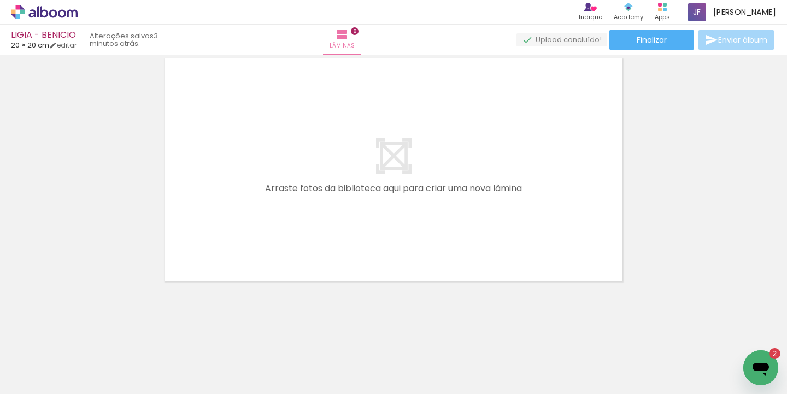
scroll to position [0, 446]
drag, startPoint x: 184, startPoint y: 388, endPoint x: 270, endPoint y: 378, distance: 86.5
click at [90, 378] on iron-horizontal-list at bounding box center [79, 360] width 22 height 68
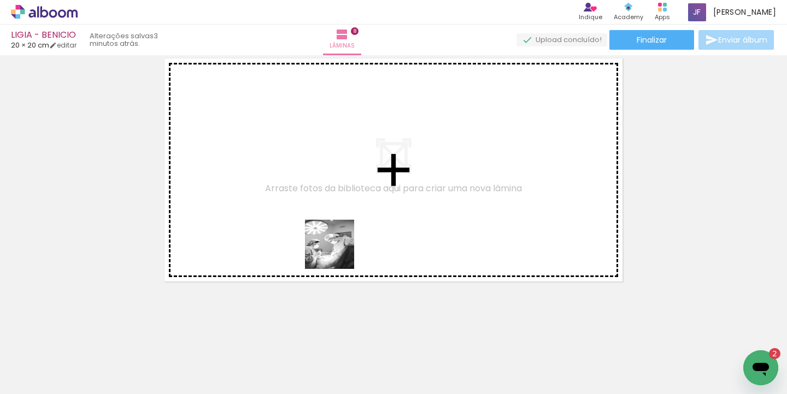
drag, startPoint x: 336, startPoint y: 295, endPoint x: 391, endPoint y: 353, distance: 79.7
click at [342, 219] on quentale-workspace at bounding box center [393, 197] width 787 height 394
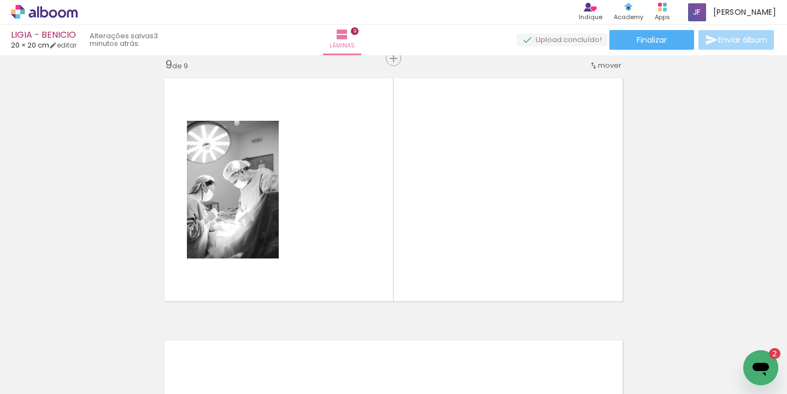
scroll to position [2114, 0]
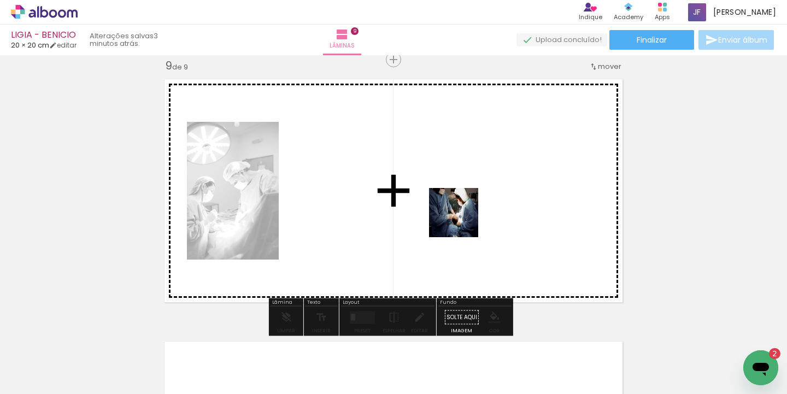
drag, startPoint x: 462, startPoint y: 221, endPoint x: 464, endPoint y: 212, distance: 8.9
click at [464, 212] on quentale-workspace at bounding box center [393, 197] width 787 height 394
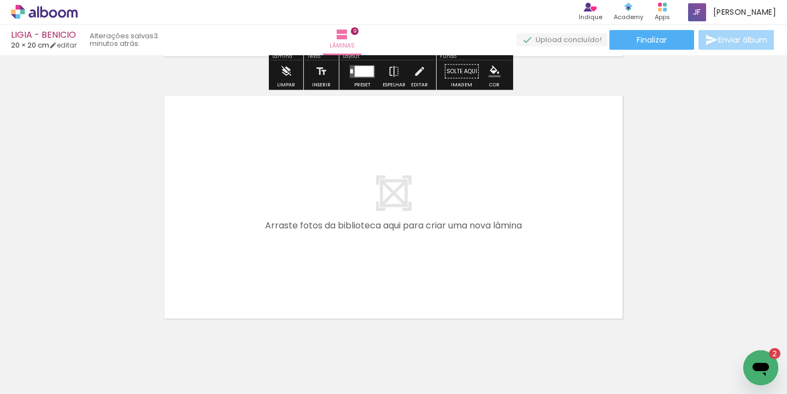
scroll to position [2377, 0]
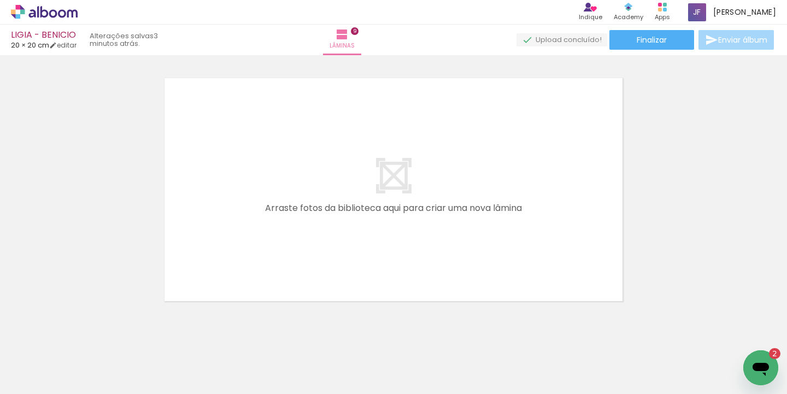
drag, startPoint x: 459, startPoint y: 363, endPoint x: 410, endPoint y: 268, distance: 106.9
click at [410, 268] on quentale-workspace at bounding box center [393, 197] width 787 height 394
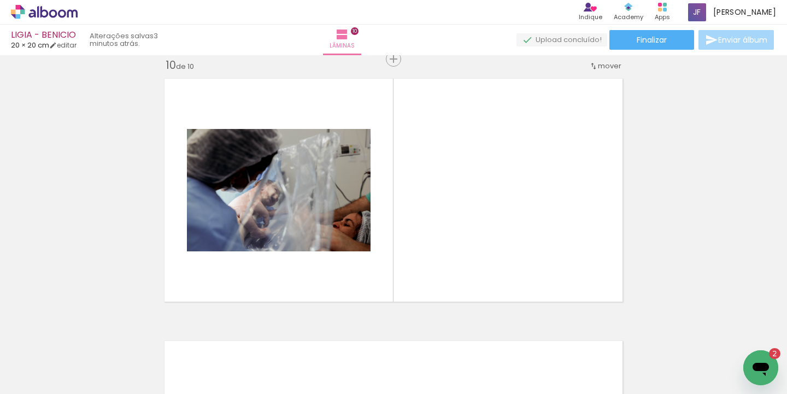
scroll to position [2376, 0]
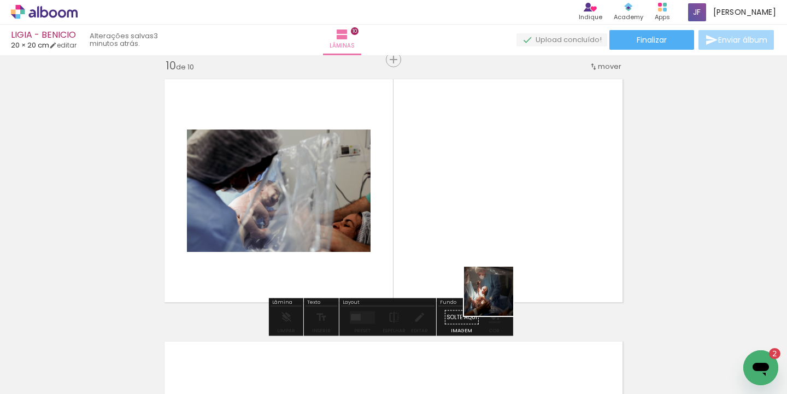
drag, startPoint x: 524, startPoint y: 362, endPoint x: 471, endPoint y: 232, distance: 140.0
click at [471, 232] on quentale-workspace at bounding box center [393, 197] width 787 height 394
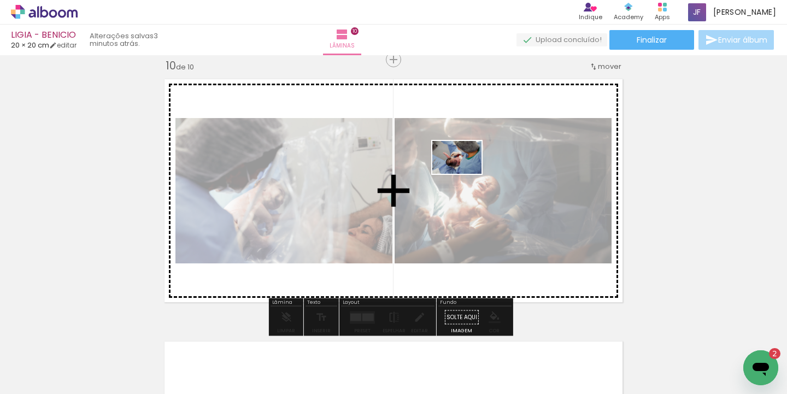
drag, startPoint x: 651, startPoint y: 356, endPoint x: 465, endPoint y: 174, distance: 259.9
click at [465, 174] on quentale-workspace at bounding box center [393, 197] width 787 height 394
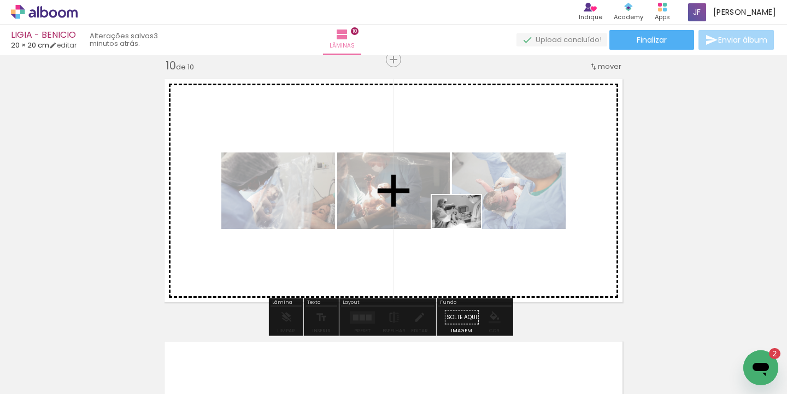
drag, startPoint x: 580, startPoint y: 368, endPoint x: 465, endPoint y: 227, distance: 181.5
click at [465, 227] on quentale-workspace at bounding box center [393, 197] width 787 height 394
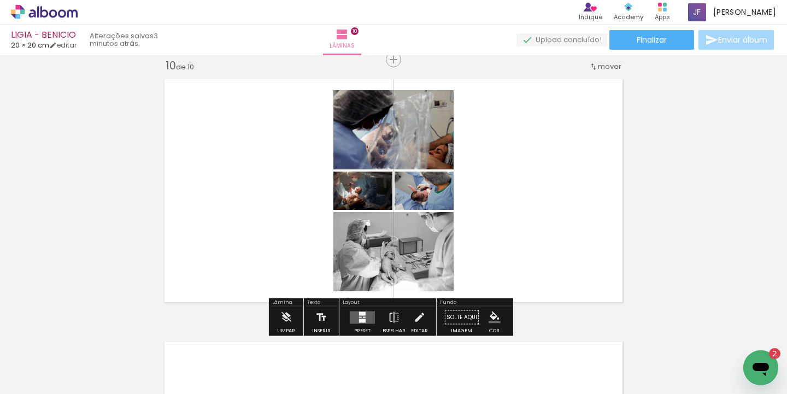
scroll to position [0, 1300]
drag, startPoint x: 351, startPoint y: 389, endPoint x: 482, endPoint y: 386, distance: 131.3
click at [90, 386] on iron-horizontal-list at bounding box center [79, 360] width 22 height 68
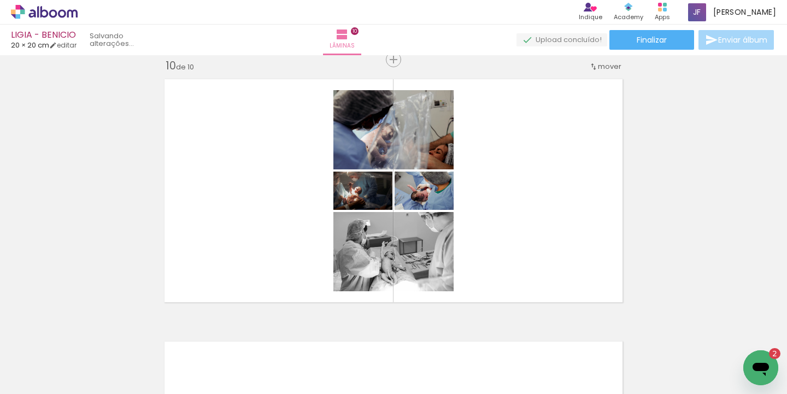
scroll to position [0, 925]
